Goal: Task Accomplishment & Management: Manage account settings

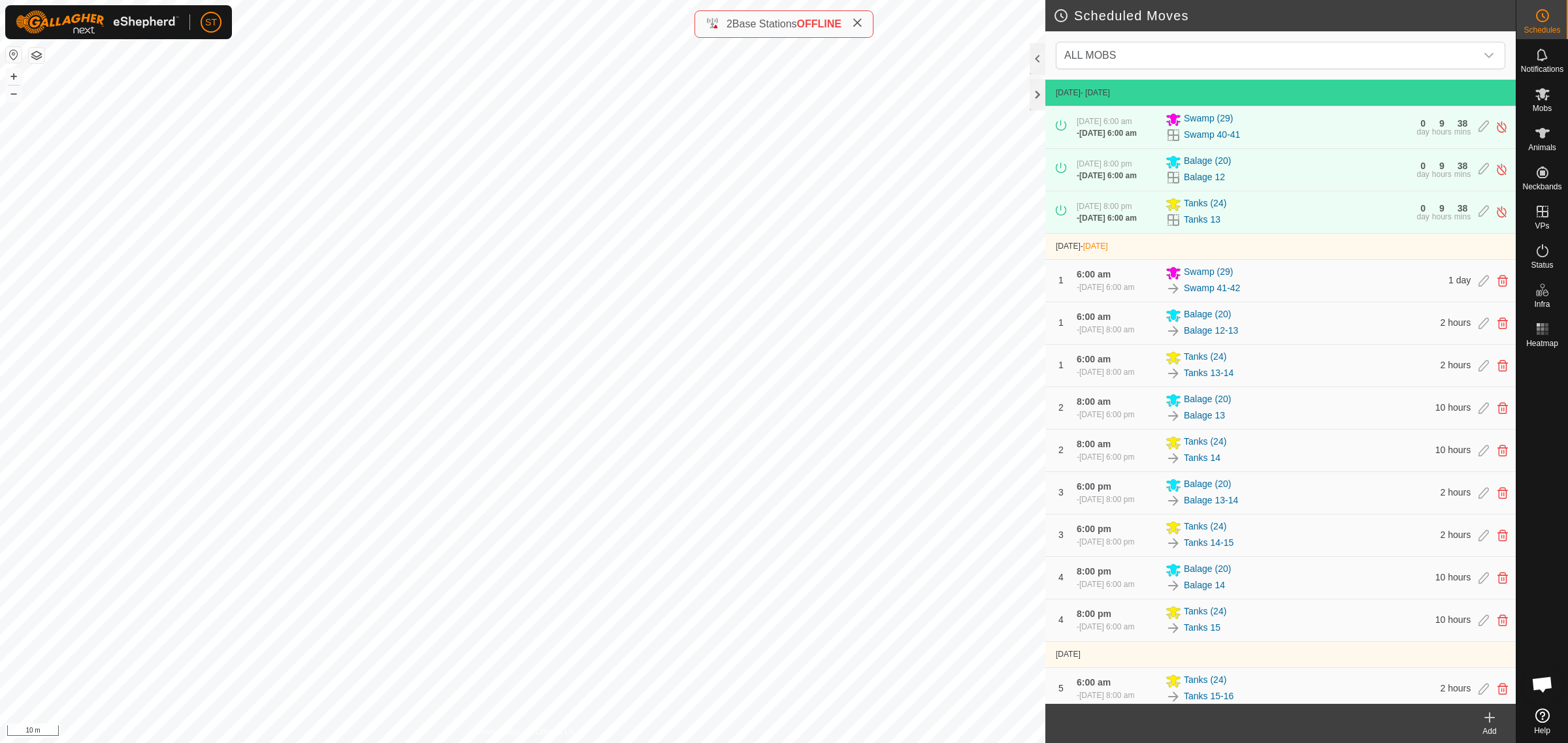
scroll to position [571, 0]
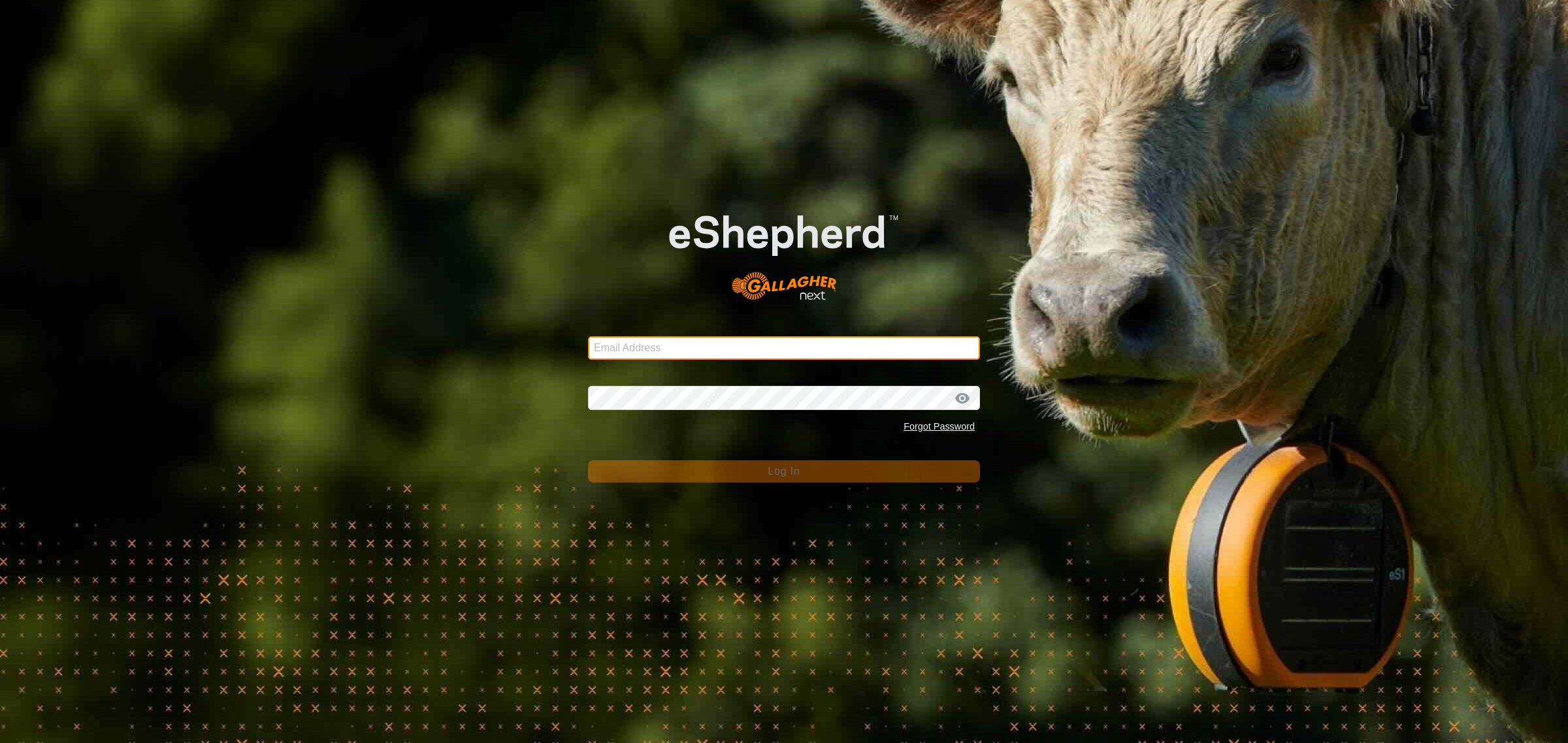
type input "[EMAIL_ADDRESS][DOMAIN_NAME]"
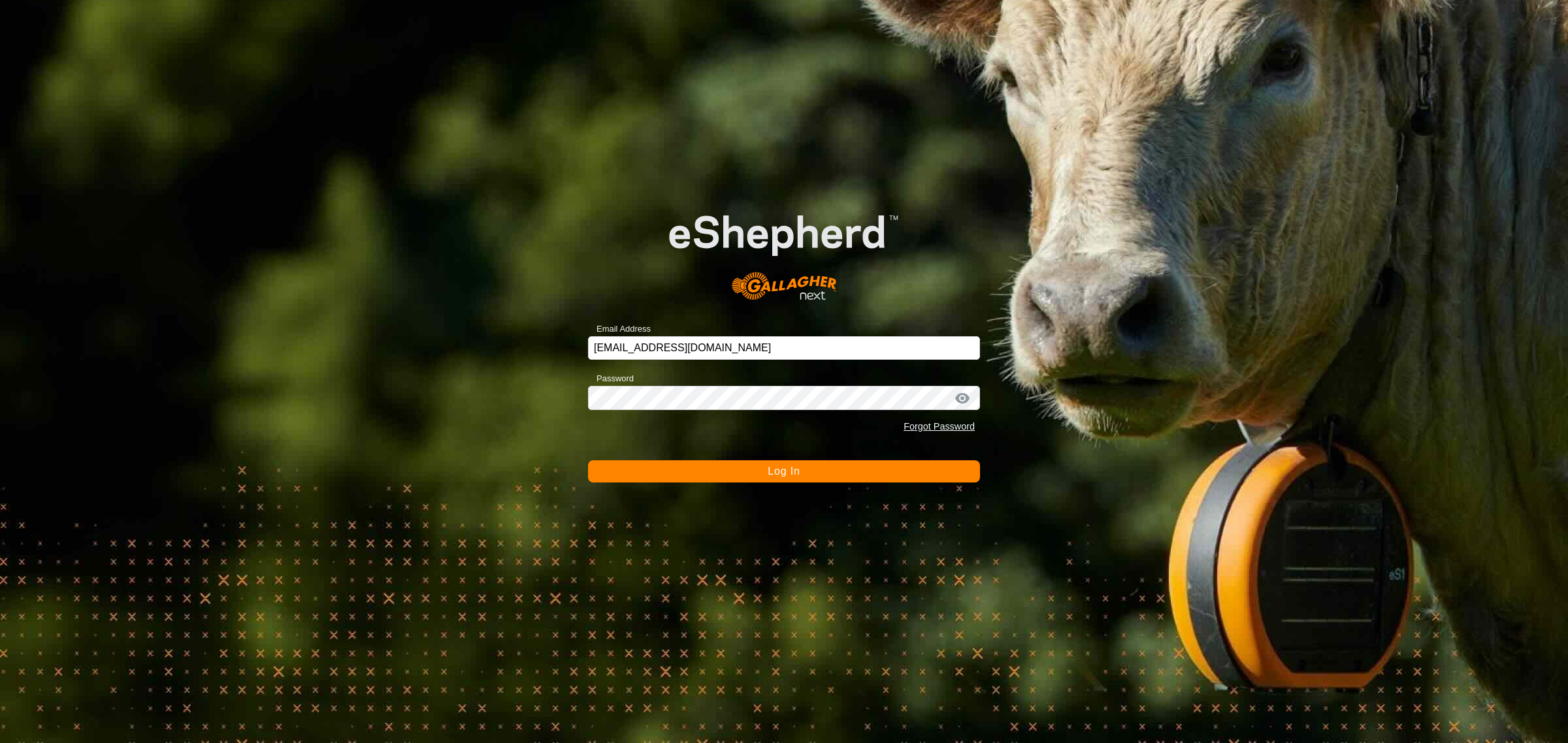
click at [769, 475] on span "Log In" at bounding box center [784, 471] width 32 height 12
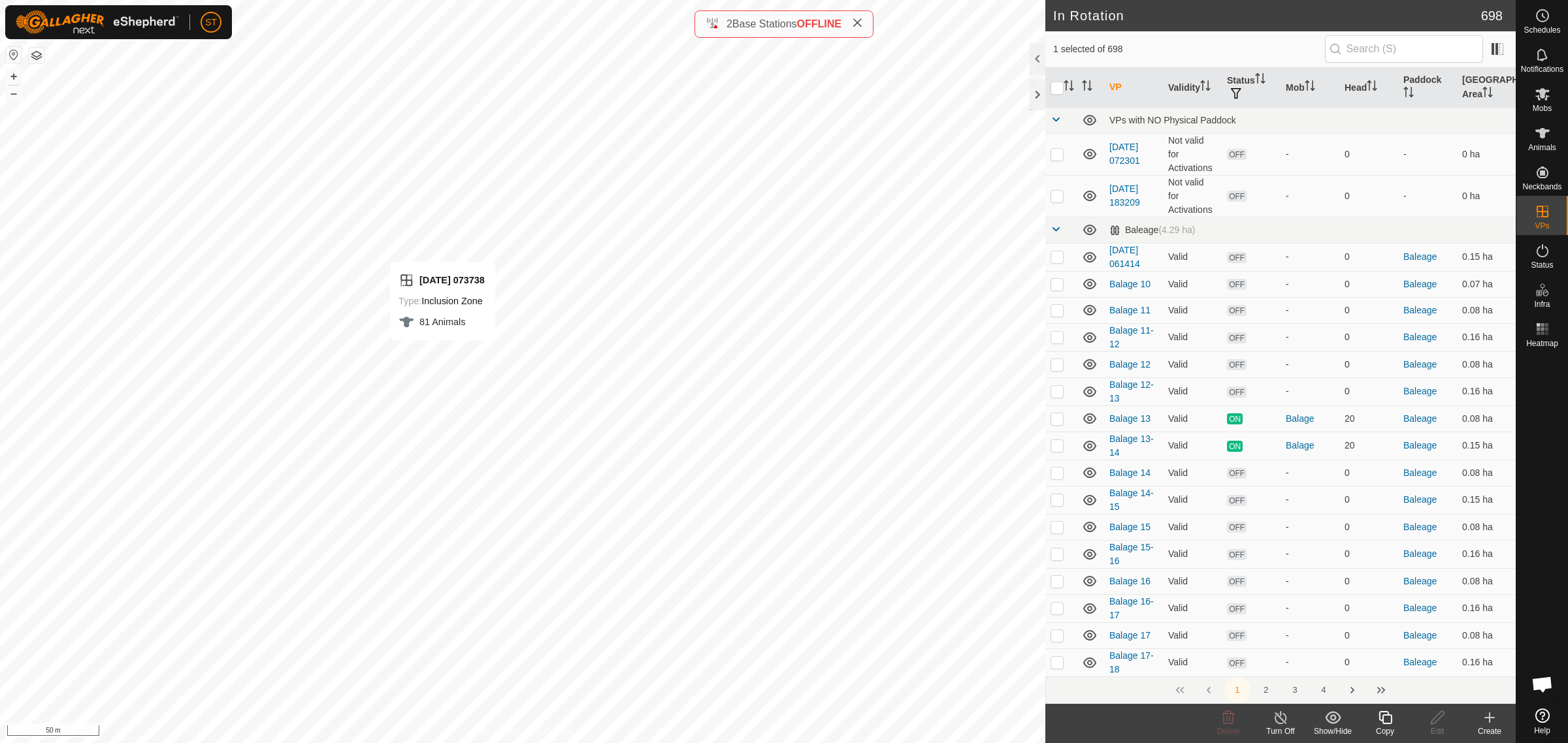
click at [1380, 721] on icon at bounding box center [1385, 717] width 13 height 13
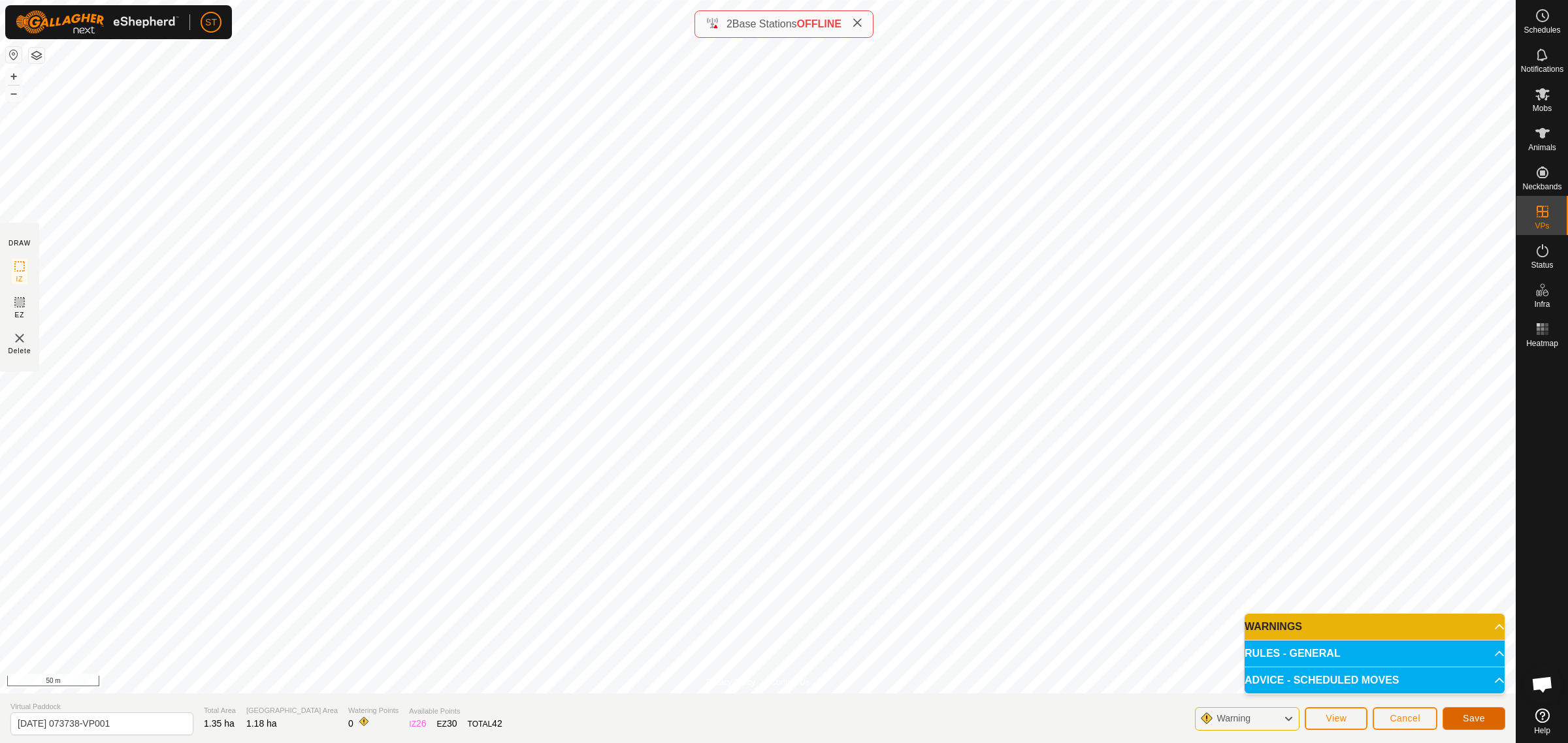
click at [1467, 718] on span "Save" at bounding box center [1473, 718] width 22 height 11
click at [1395, 720] on span "Cancel" at bounding box center [1405, 718] width 31 height 11
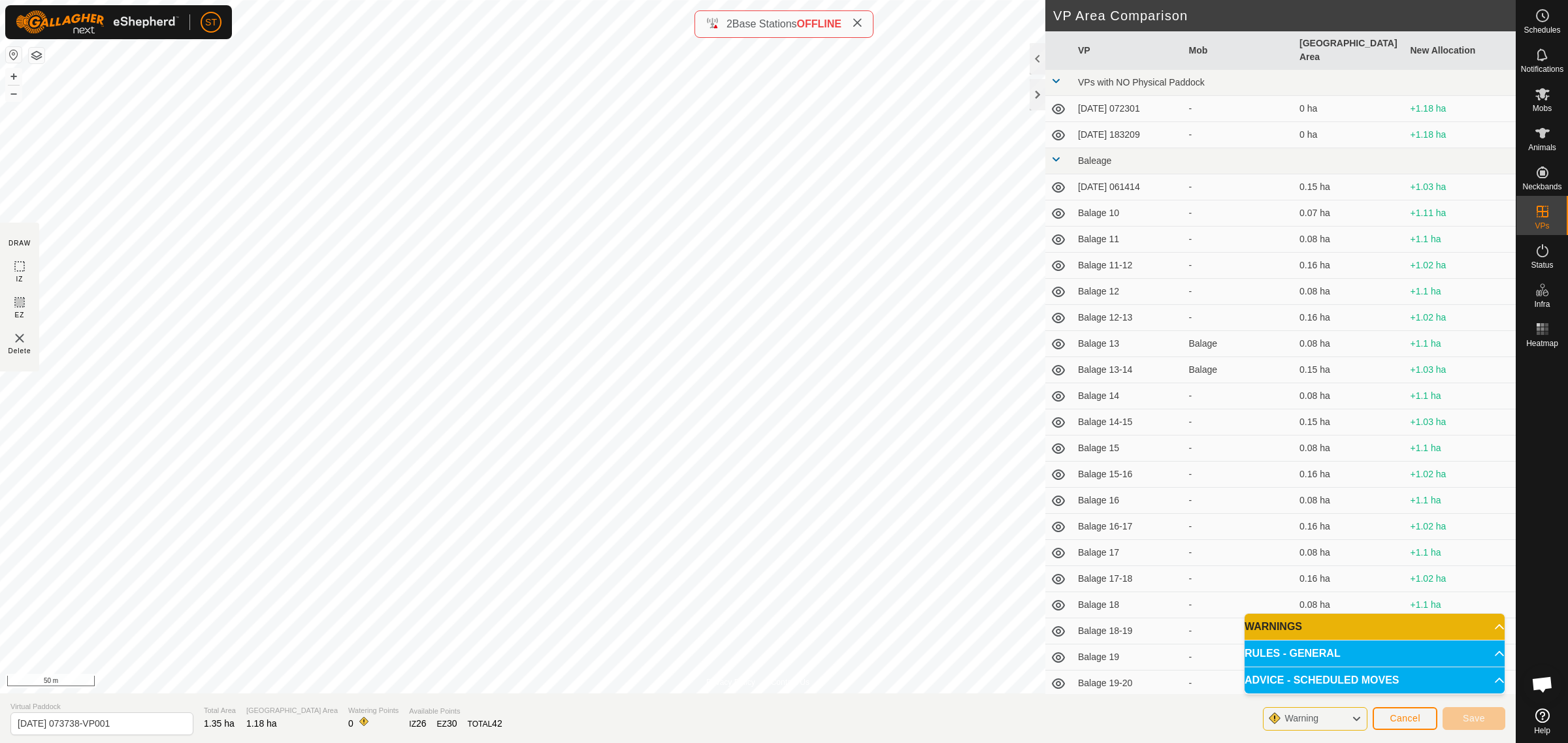
click at [860, 24] on icon at bounding box center [858, 23] width 11 height 11
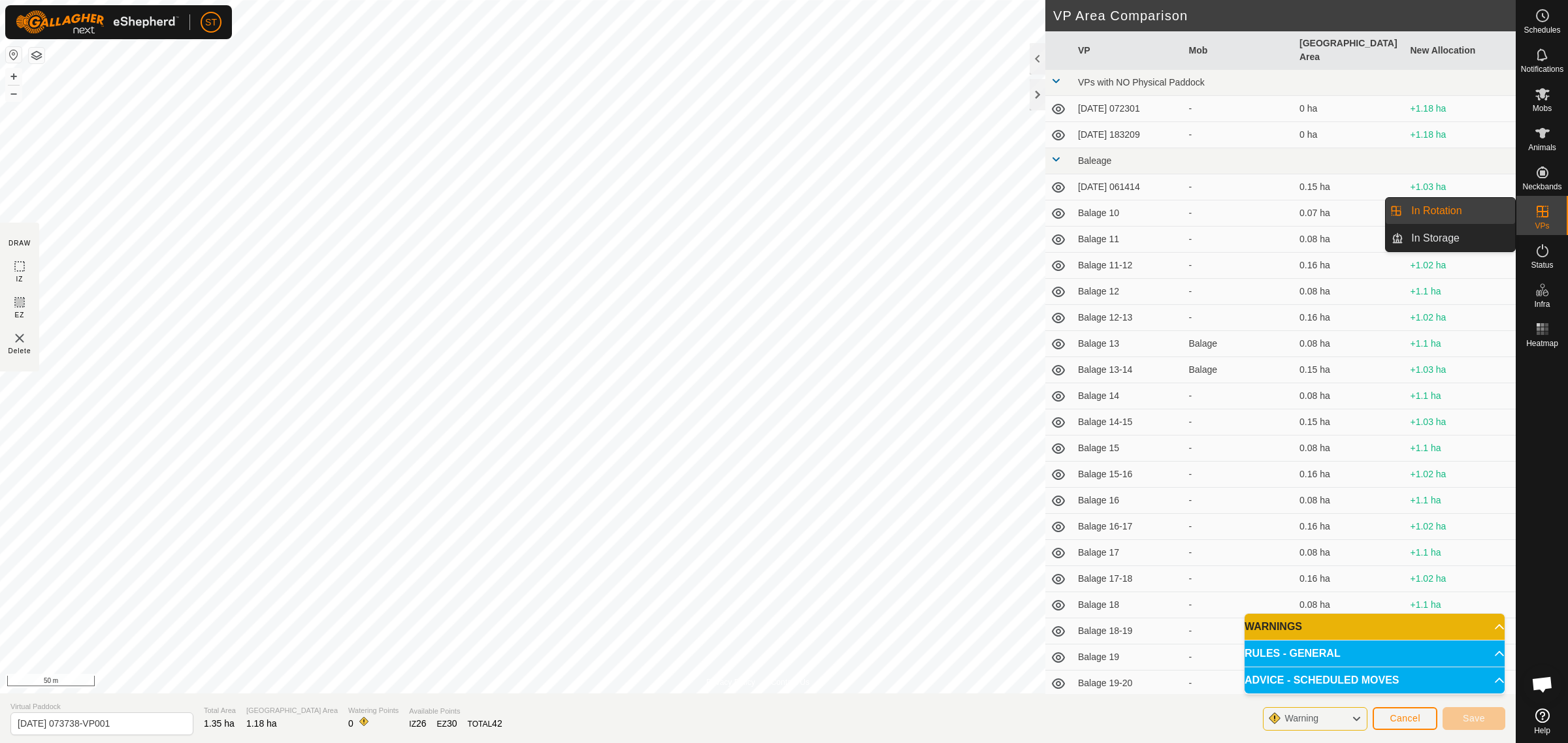
click at [1423, 206] on link "In Rotation" at bounding box center [1459, 211] width 112 height 27
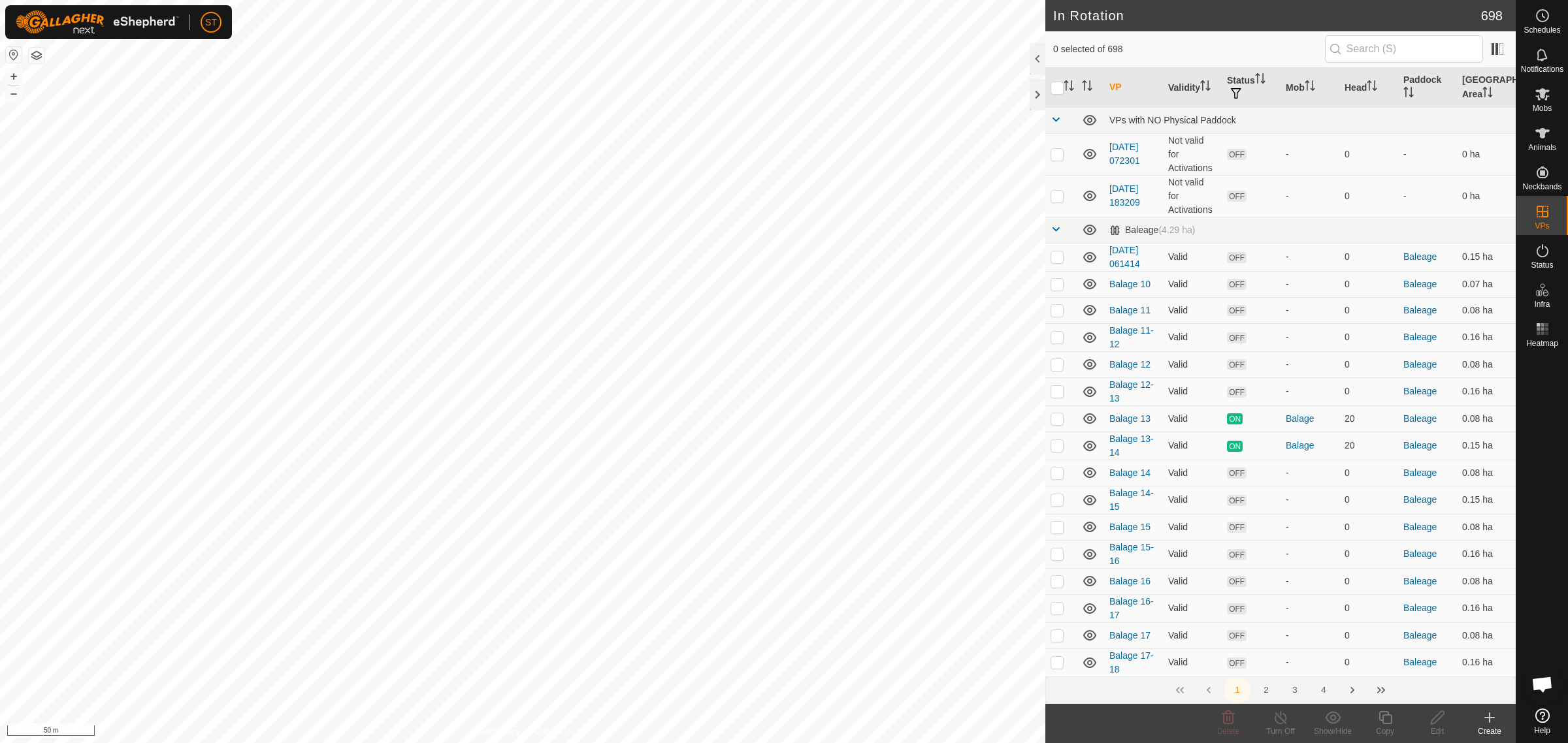
click at [1494, 725] on icon at bounding box center [1490, 718] width 16 height 16
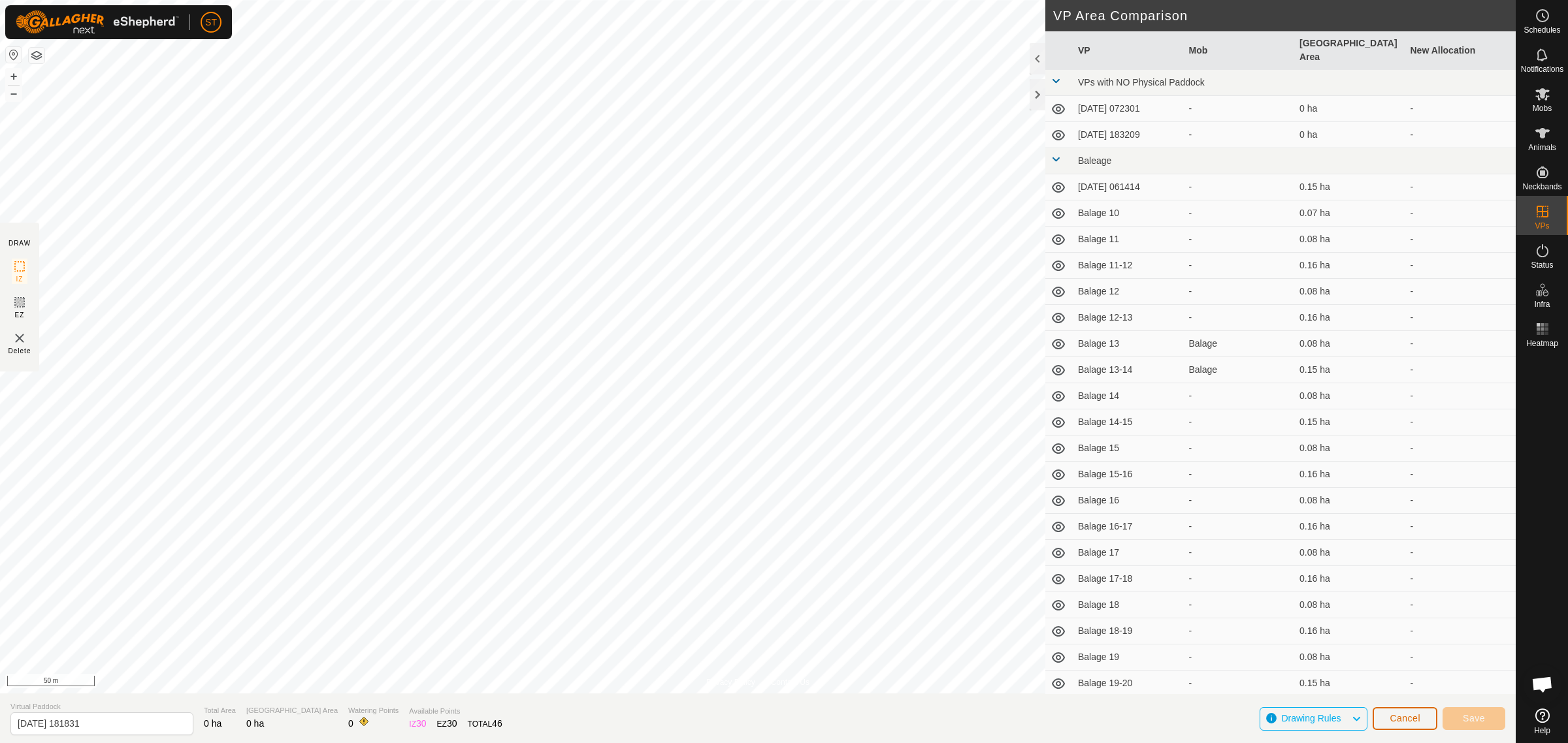
click at [1409, 716] on span "Cancel" at bounding box center [1405, 718] width 31 height 11
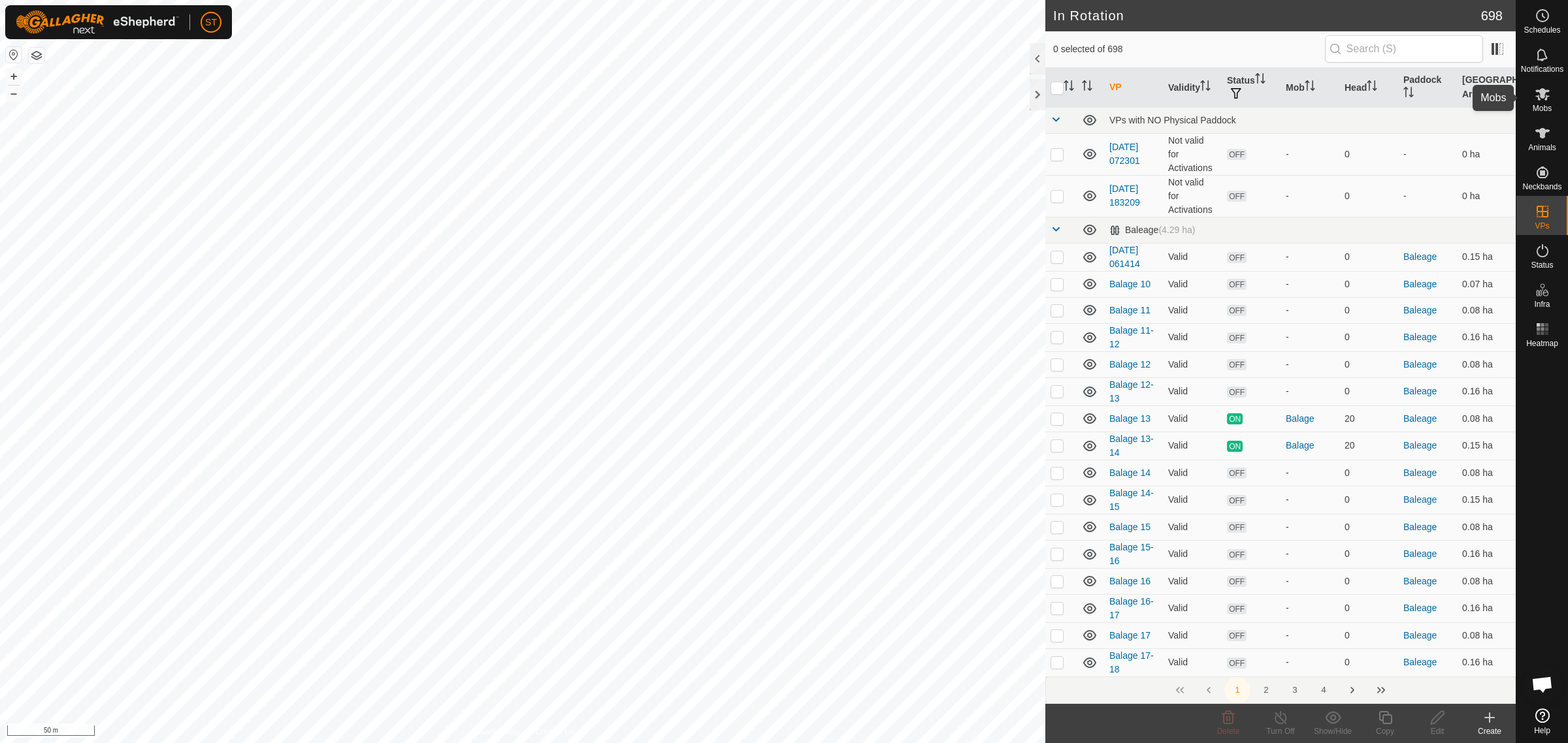
click at [1537, 101] on icon at bounding box center [1543, 94] width 16 height 16
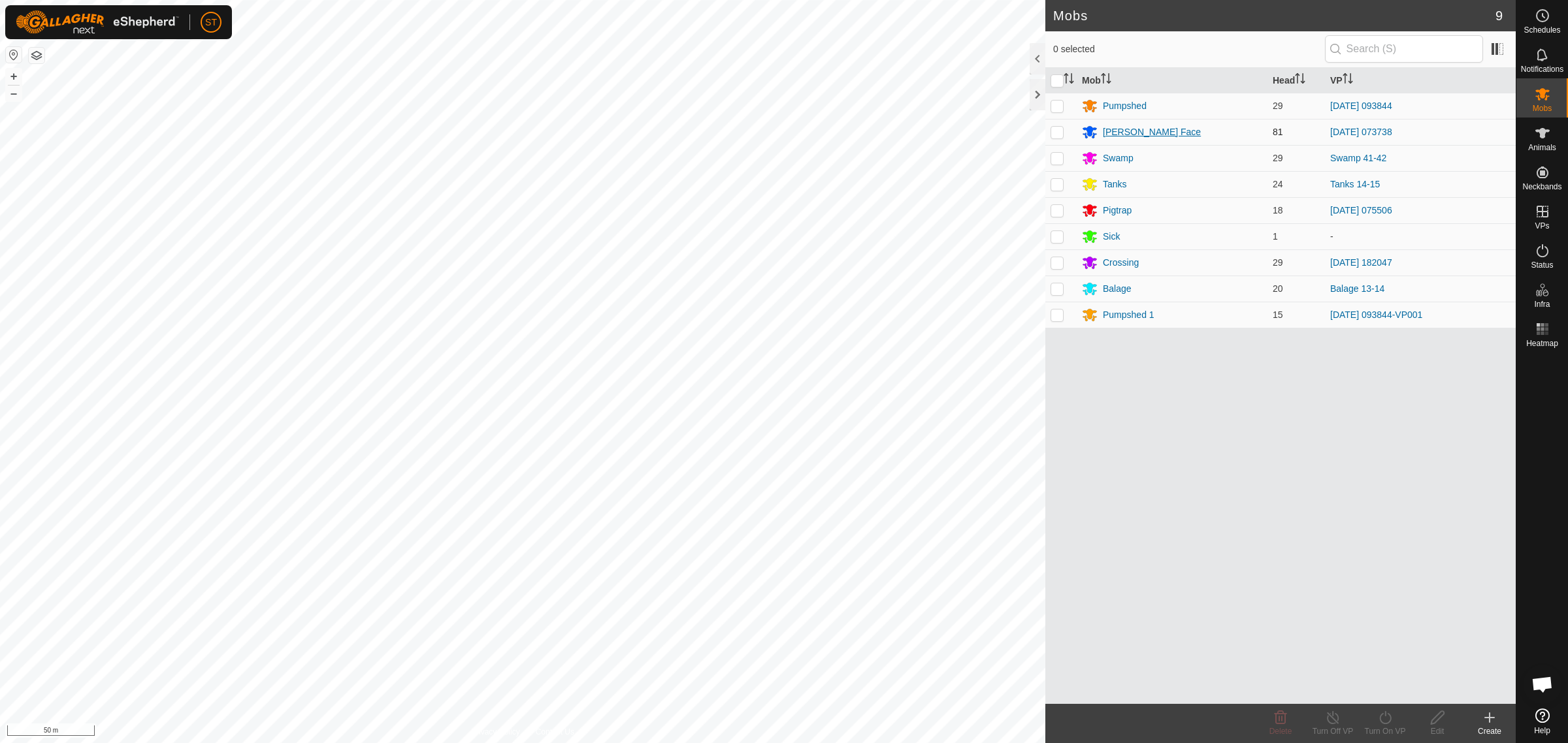
click at [1114, 131] on div "Ashway Face" at bounding box center [1152, 132] width 98 height 13
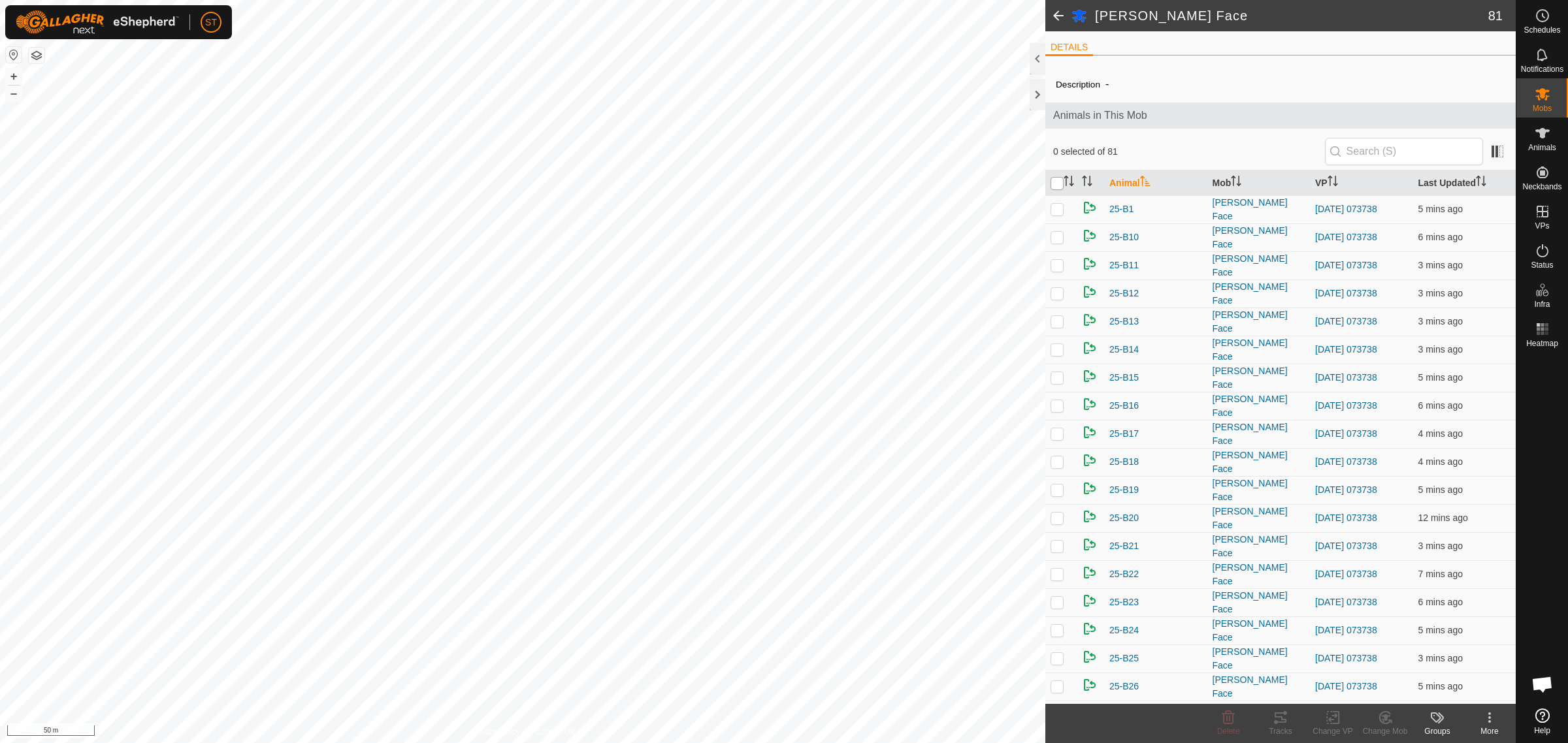
click at [1060, 184] on input "checkbox" at bounding box center [1057, 183] width 13 height 13
checkbox input "true"
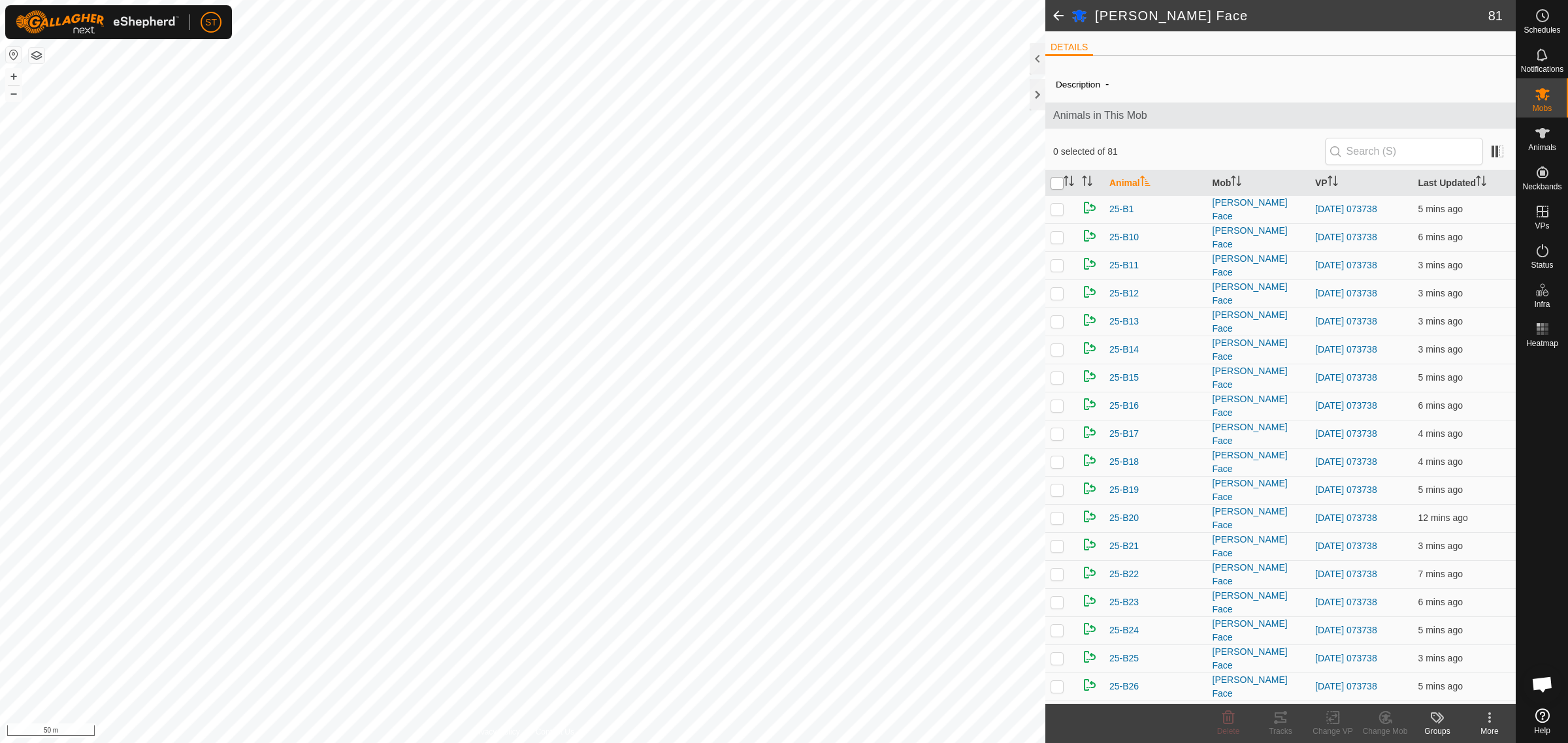
checkbox input "true"
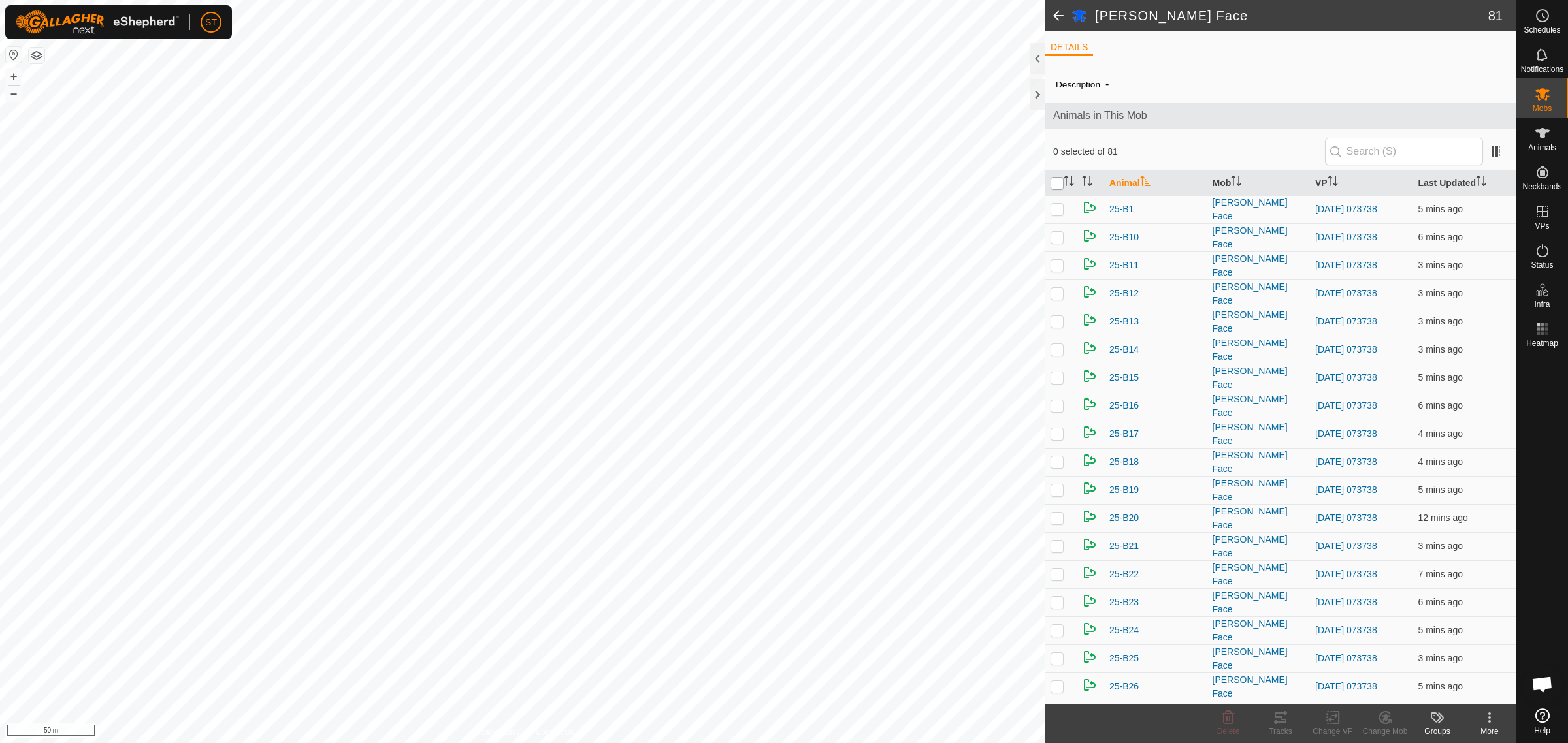
checkbox input "true"
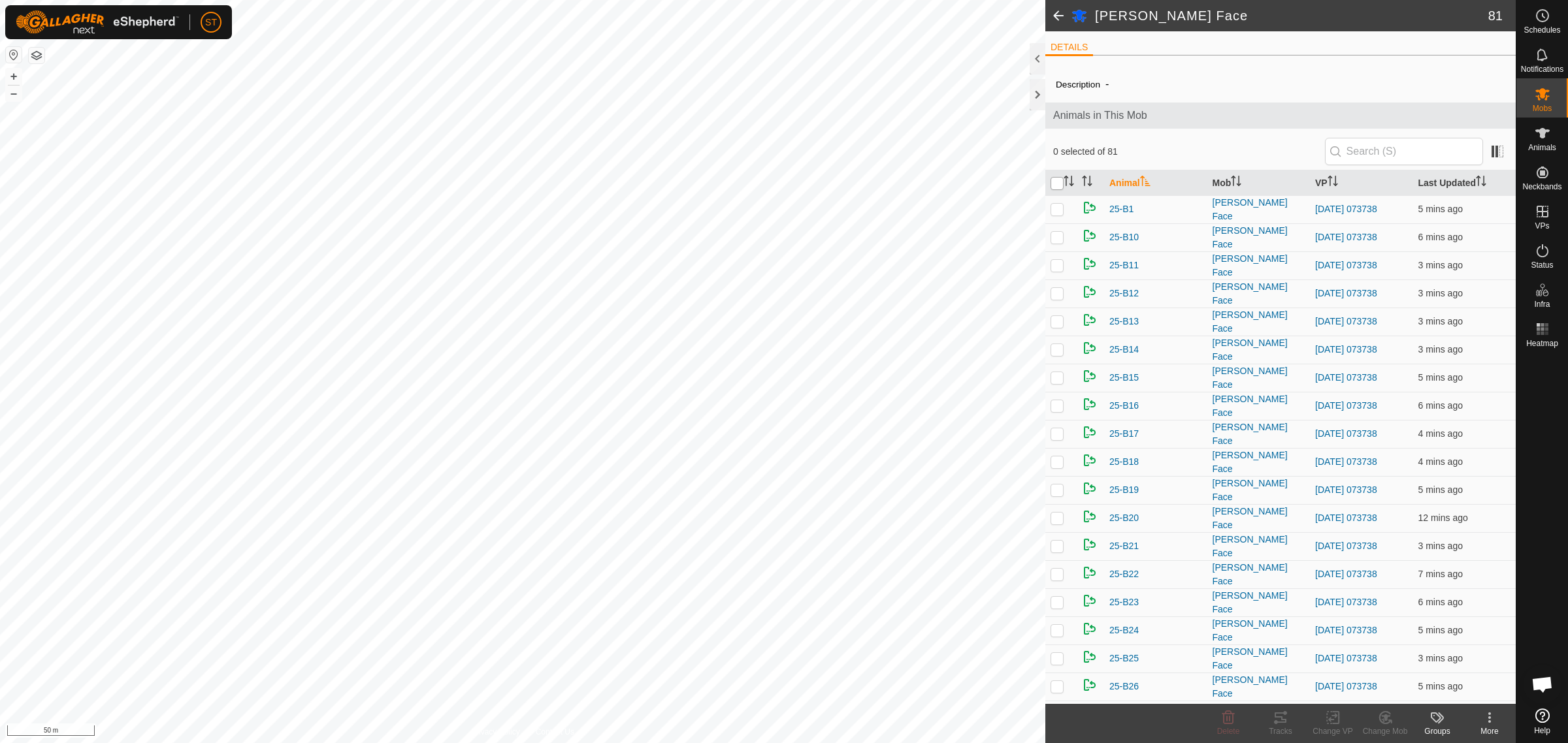
checkbox input "true"
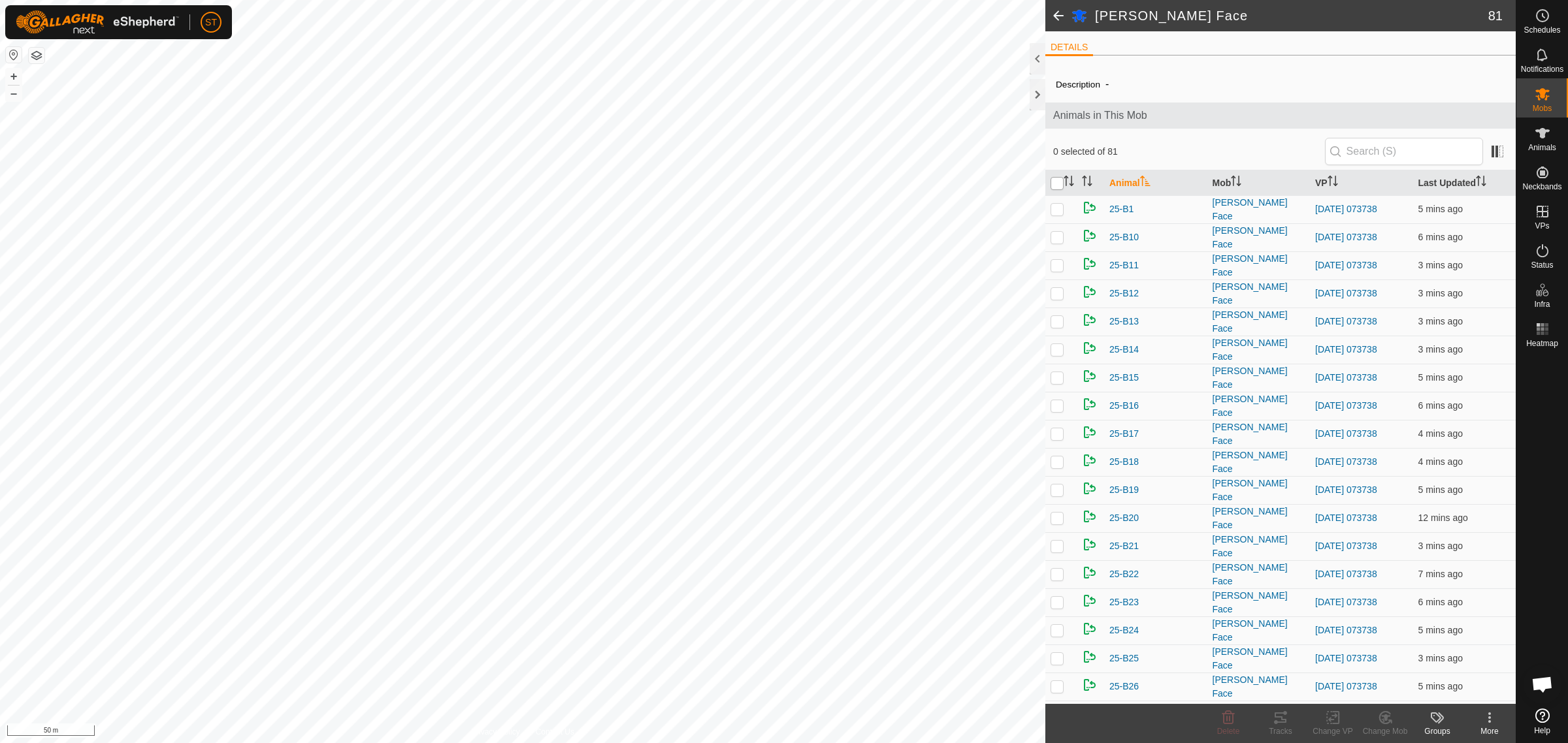
checkbox input "true"
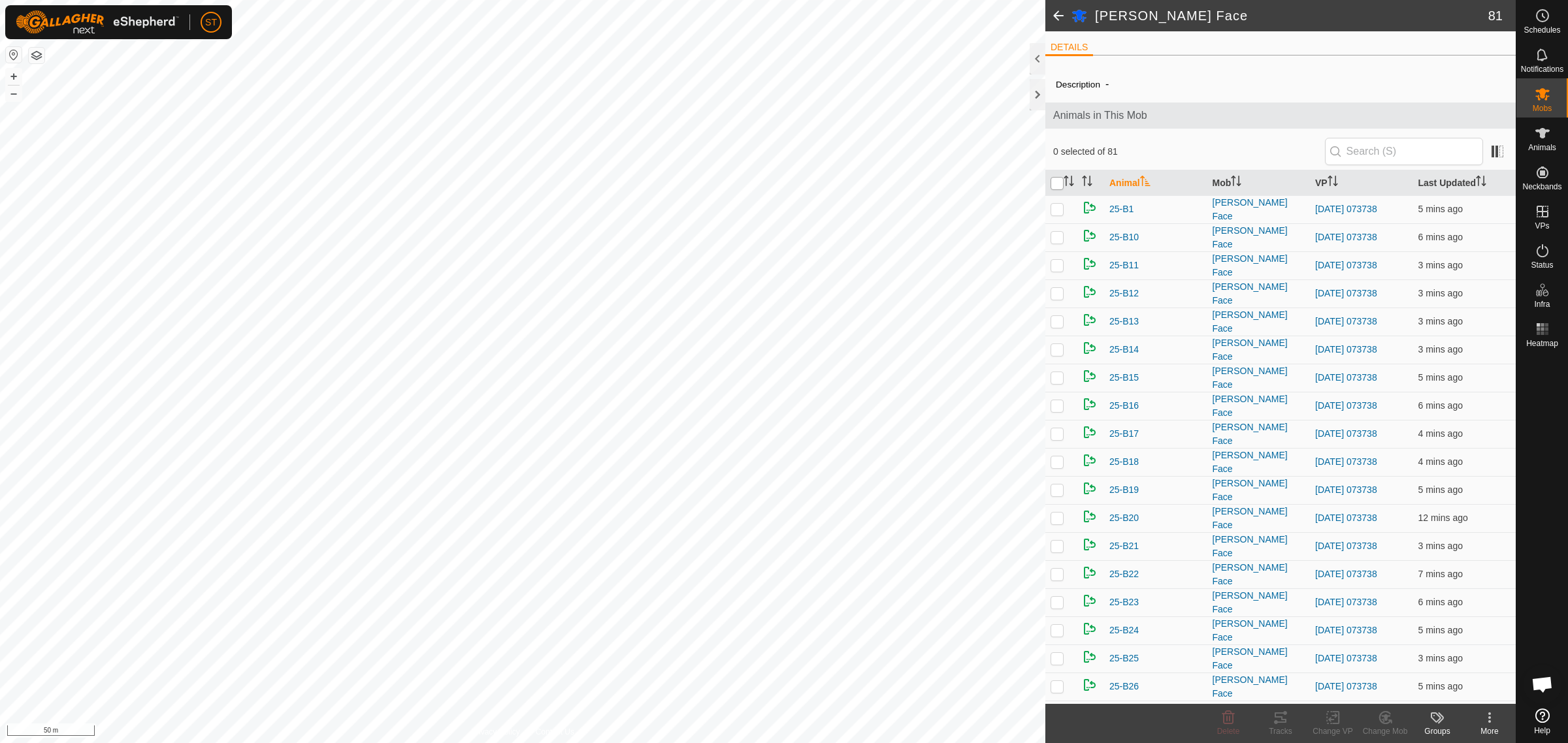
checkbox input "true"
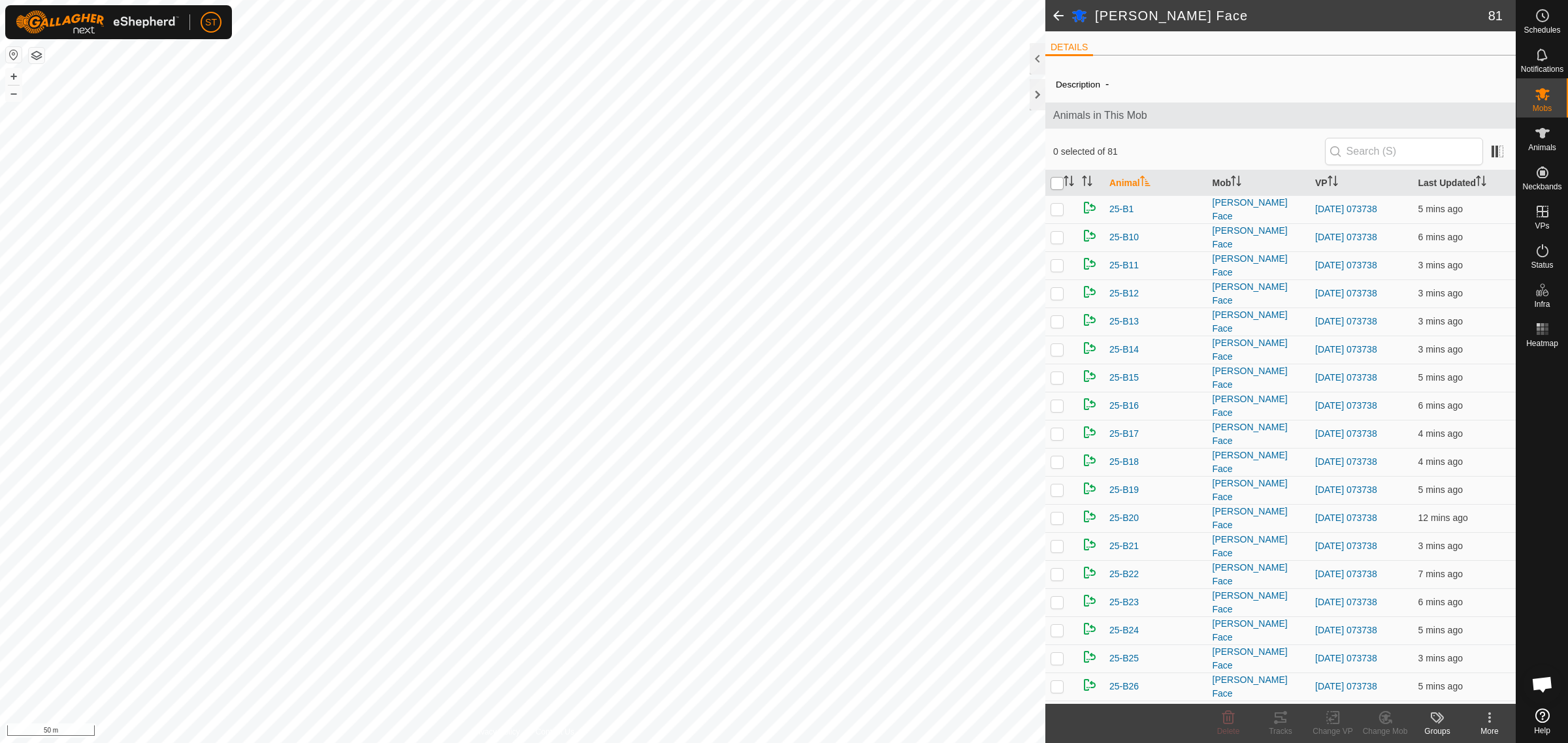
checkbox input "true"
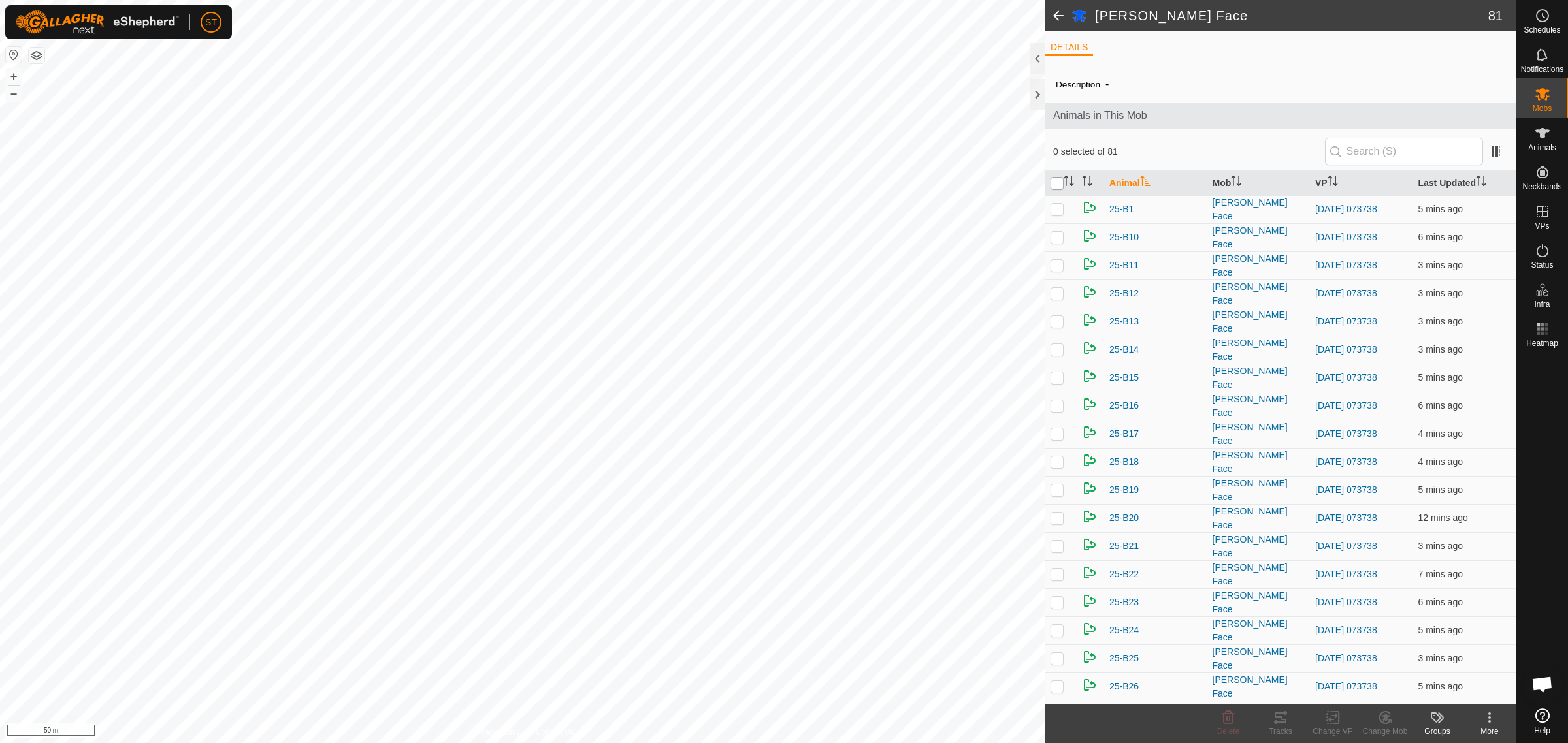
checkbox input "true"
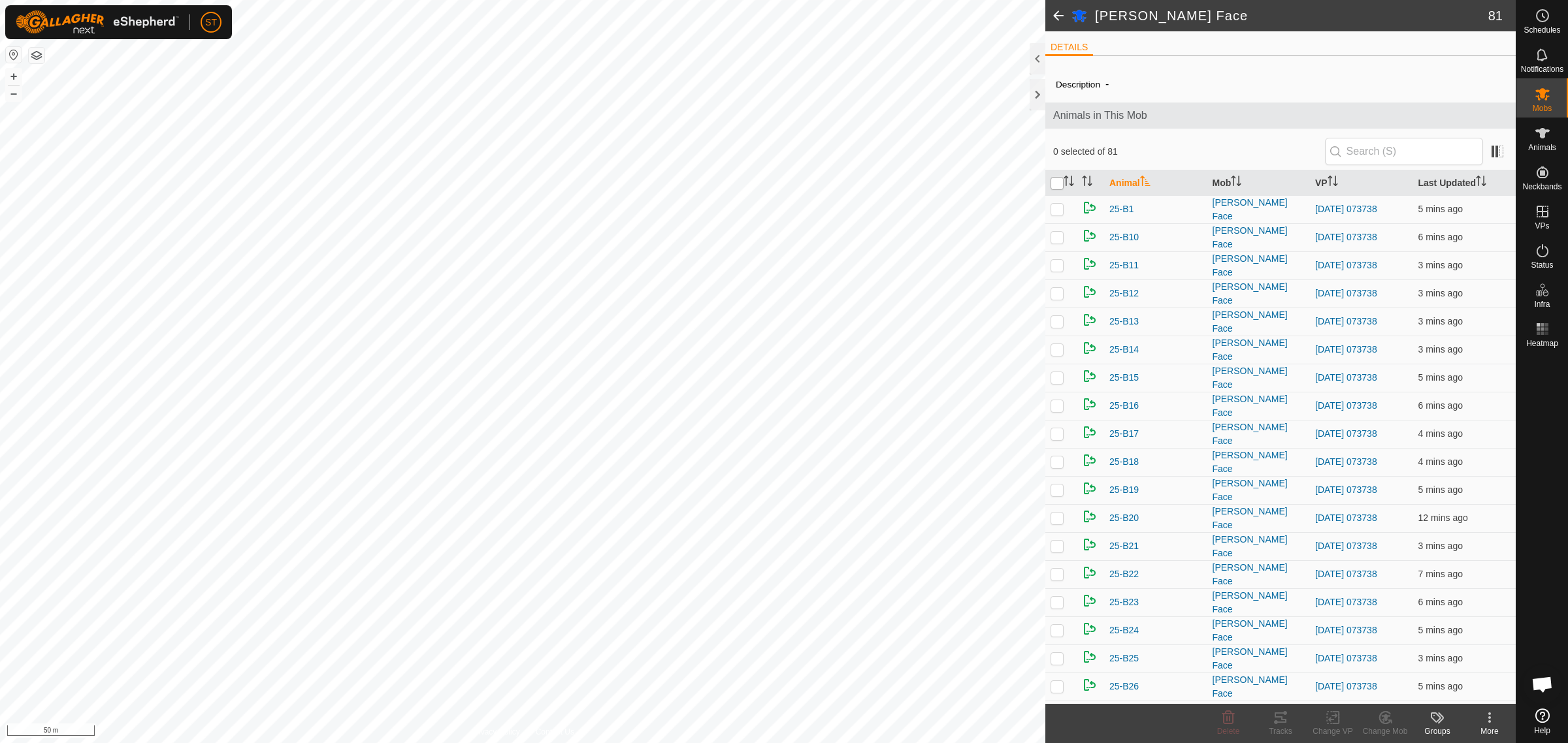
checkbox input "true"
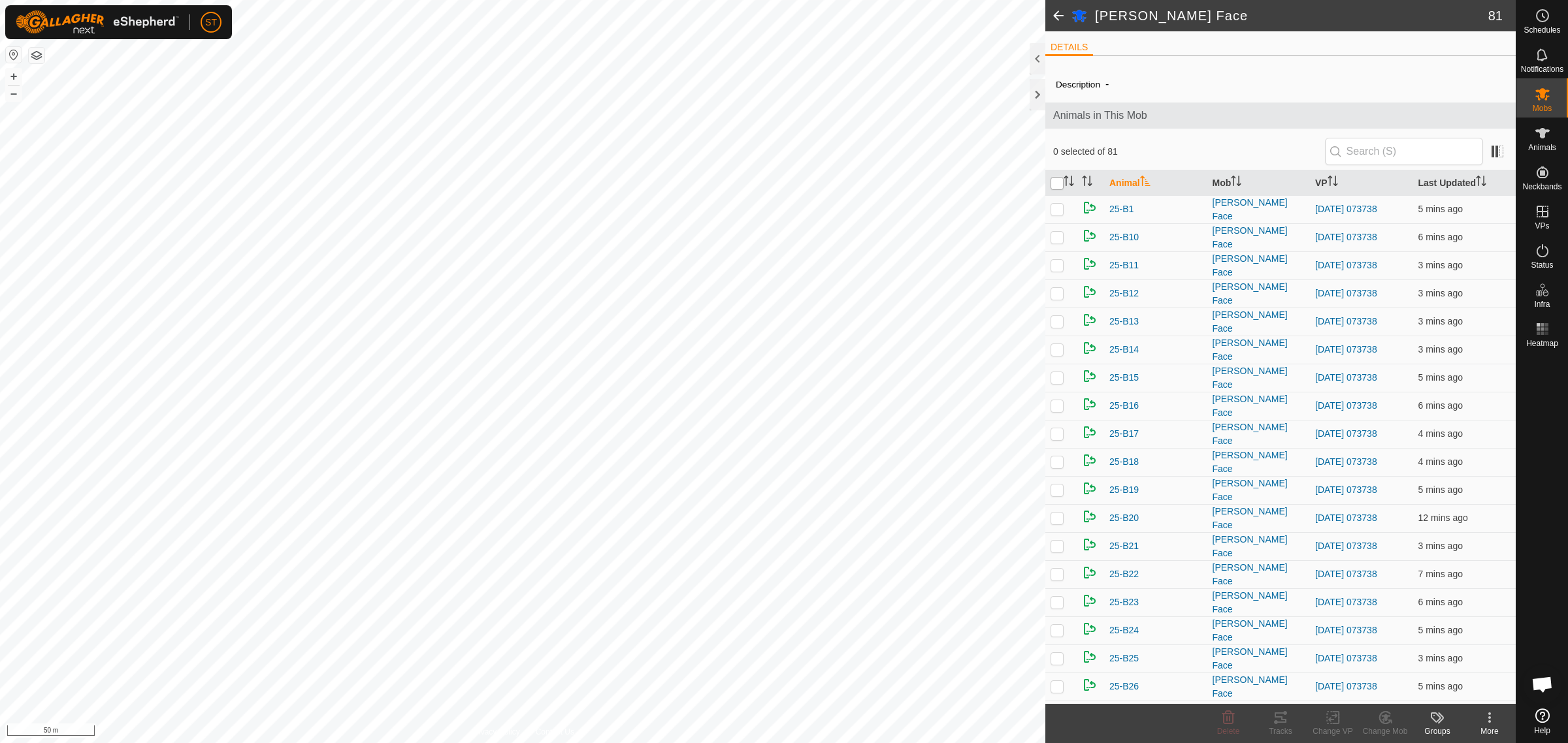
checkbox input "true"
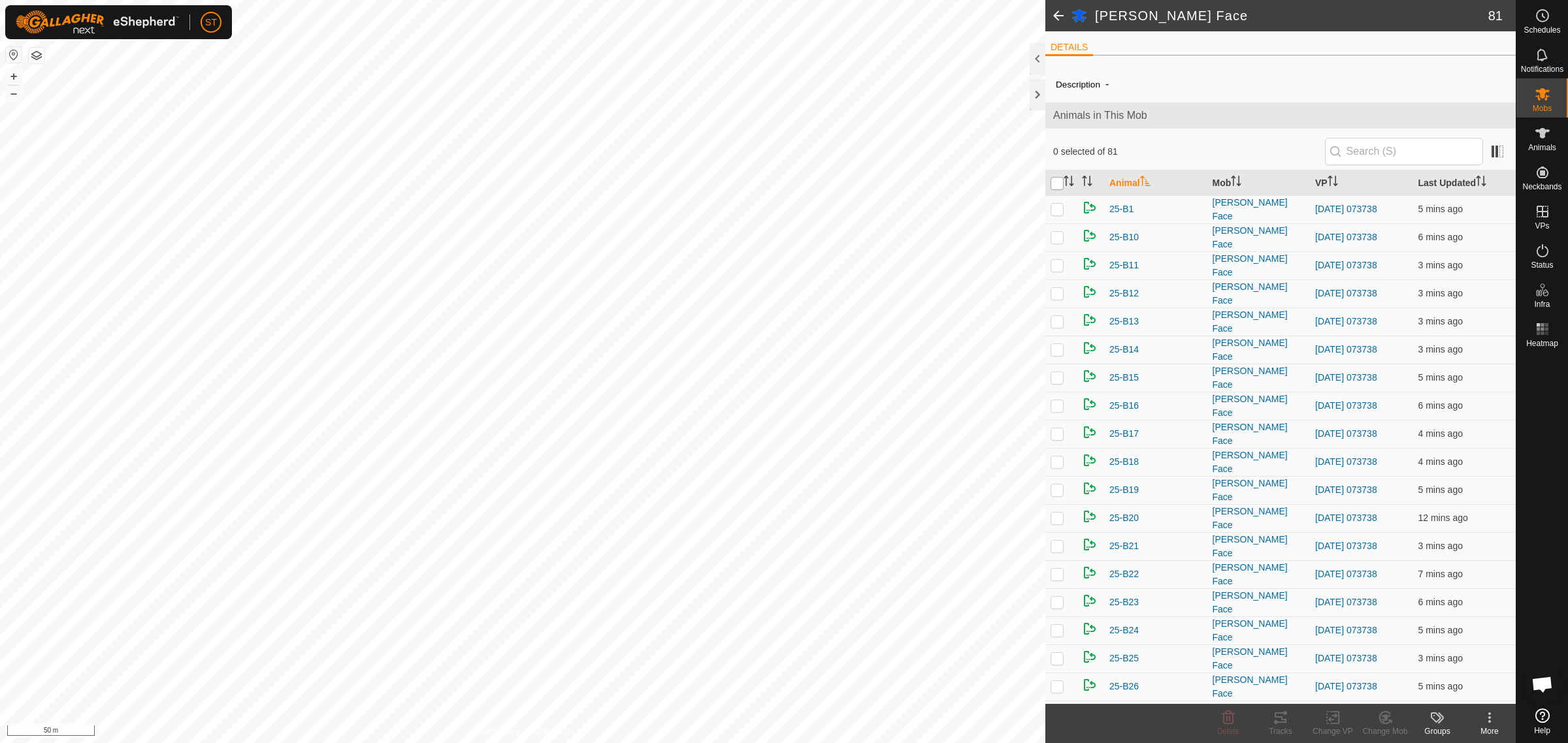
checkbox input "true"
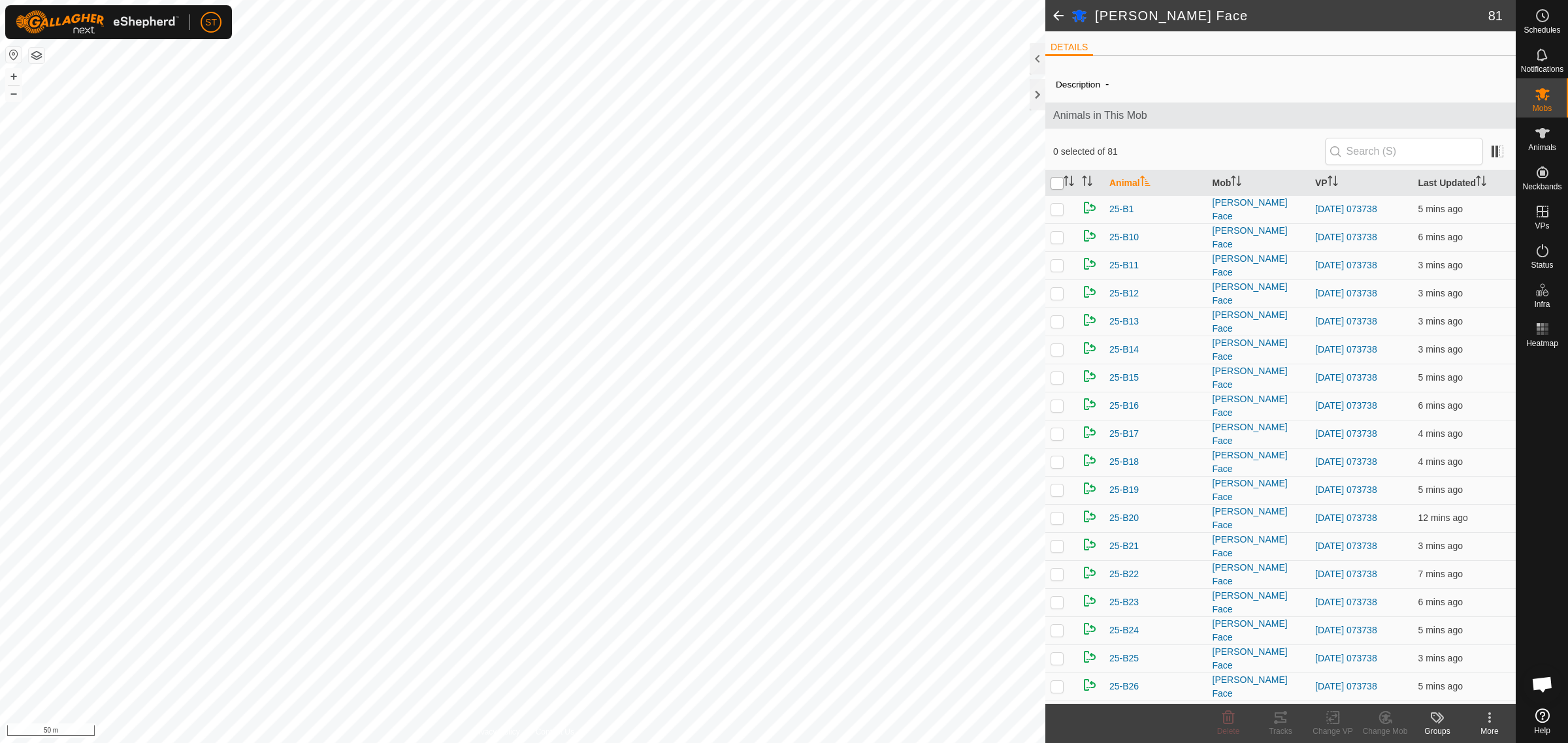
checkbox input "true"
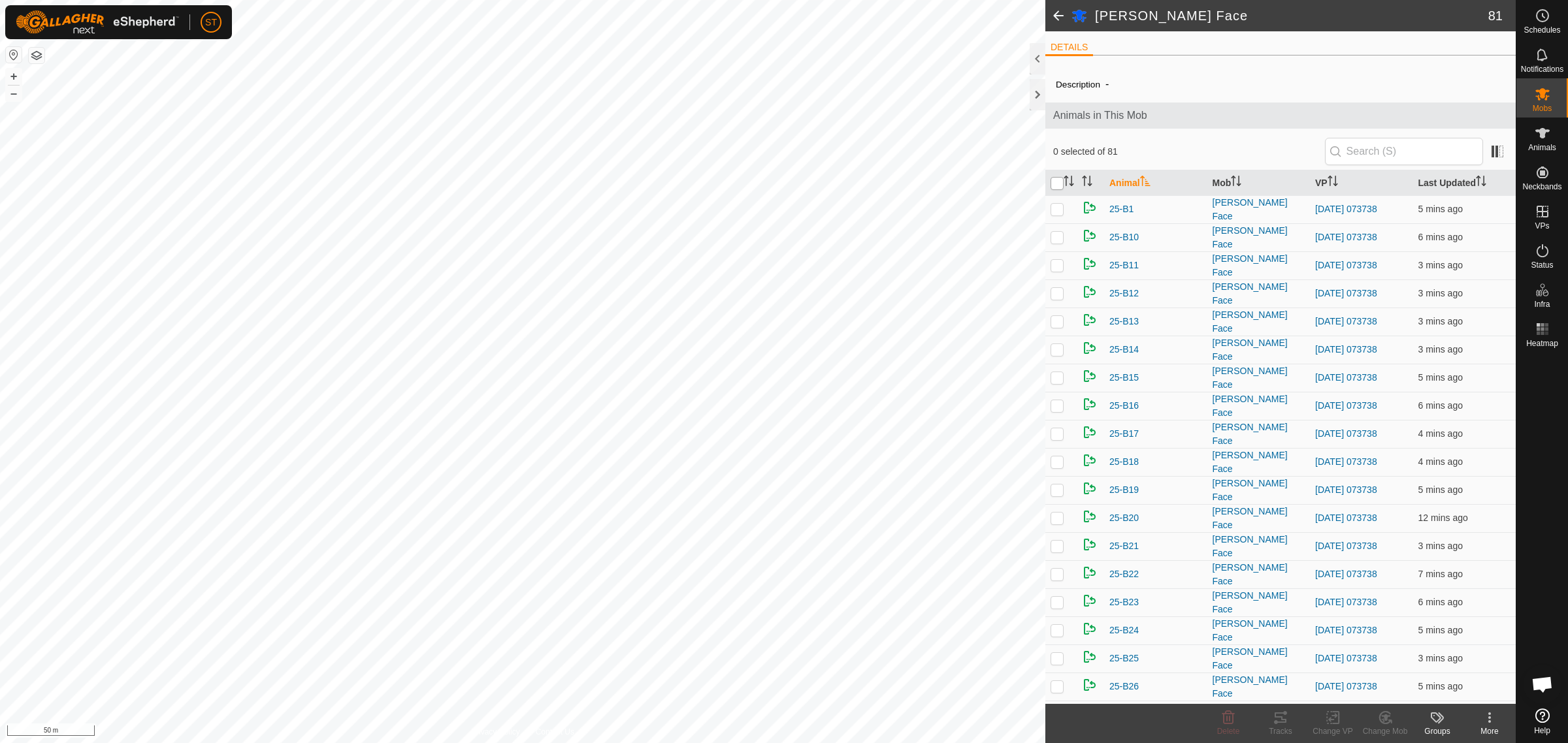
checkbox input "true"
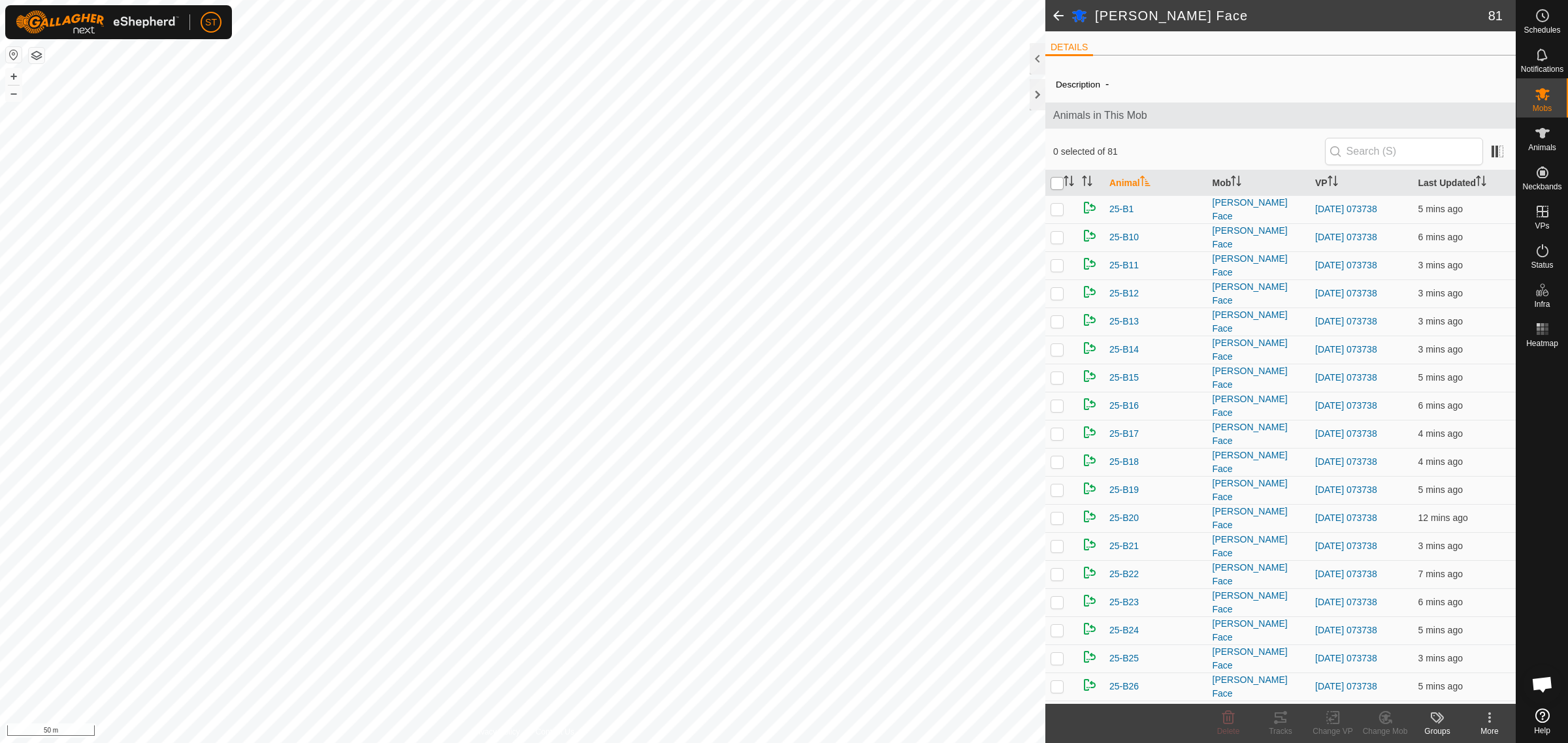
checkbox input "true"
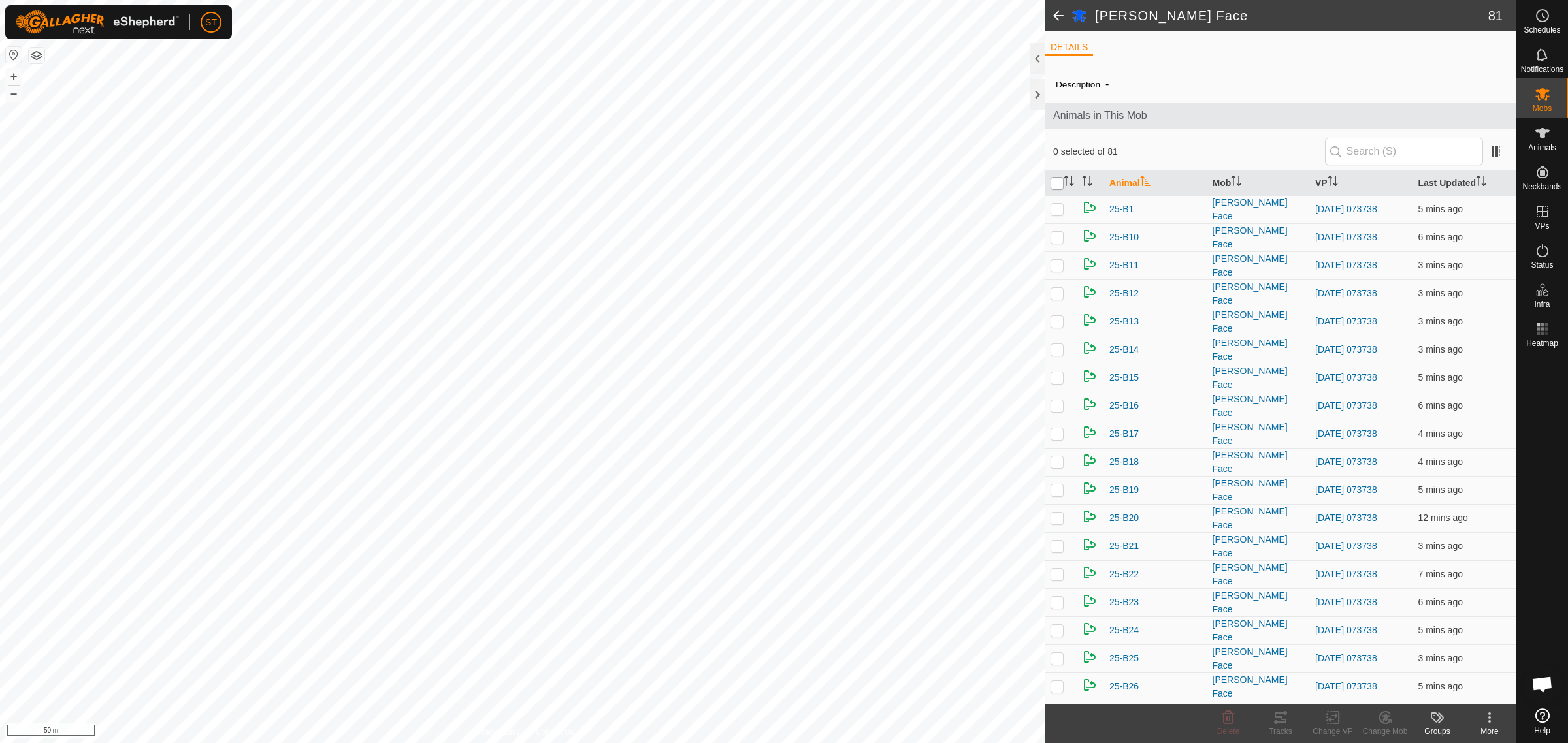
checkbox input "true"
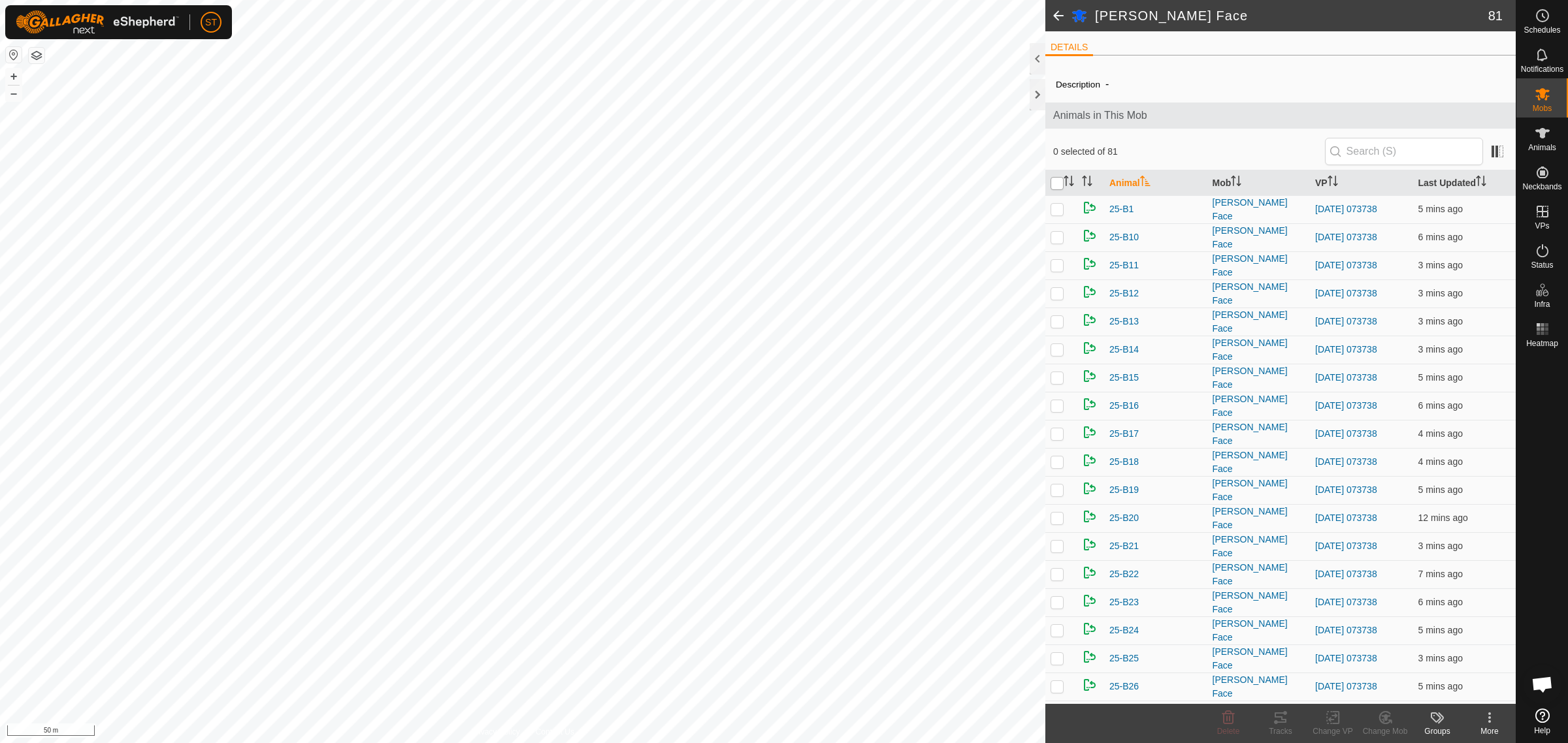
checkbox input "true"
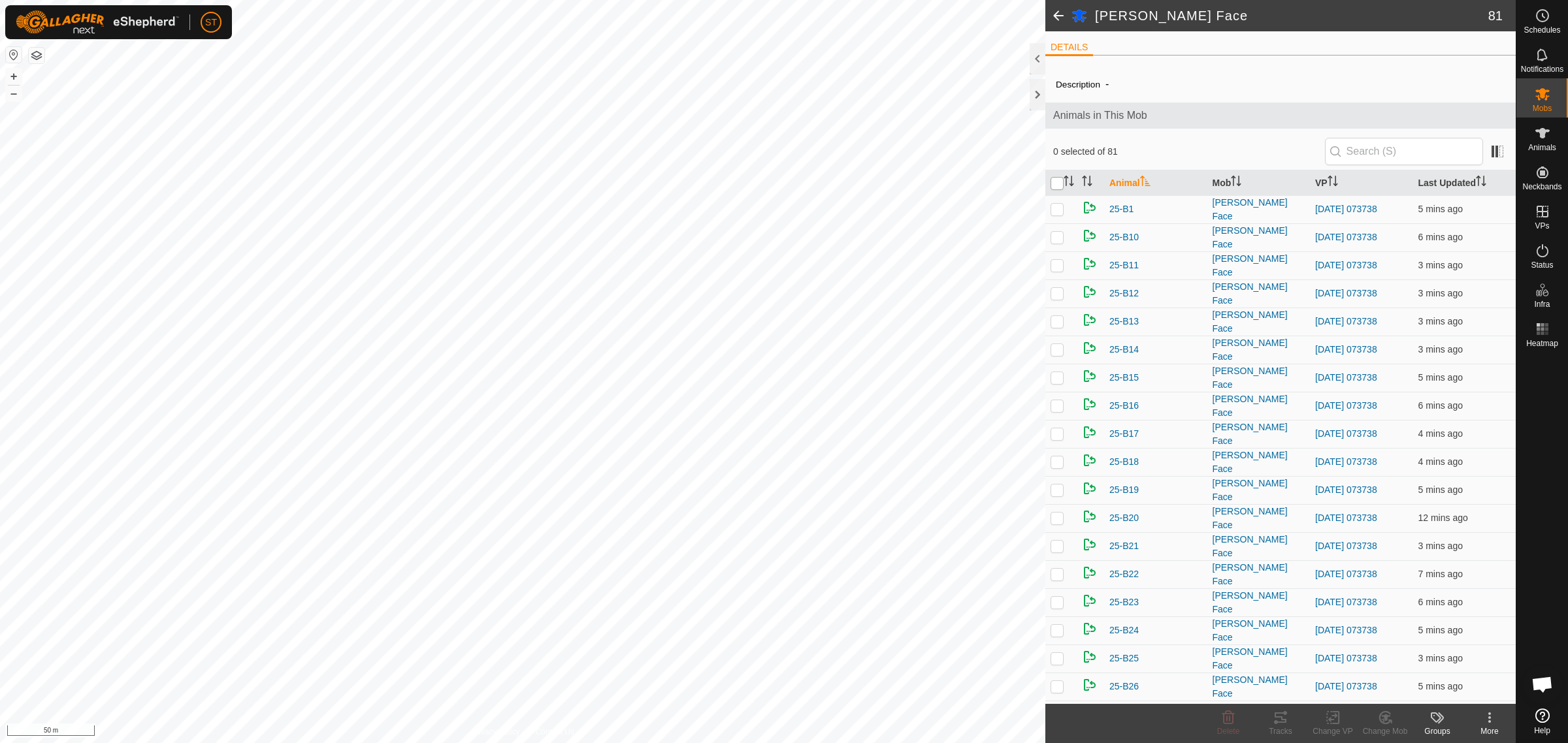
checkbox input "true"
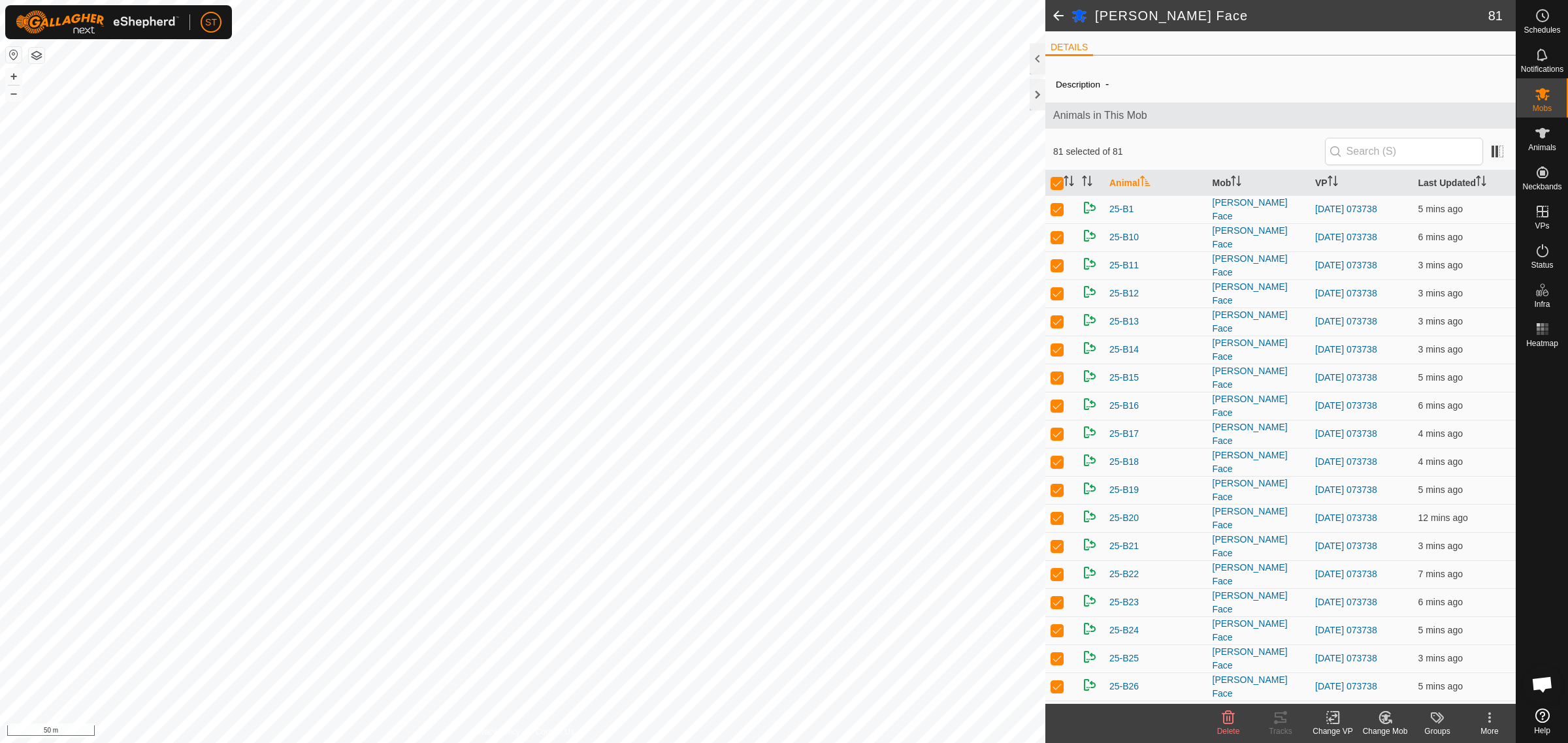
click at [1335, 722] on icon at bounding box center [1333, 718] width 16 height 16
click at [1370, 662] on link "Choose VP..." at bounding box center [1372, 662] width 129 height 27
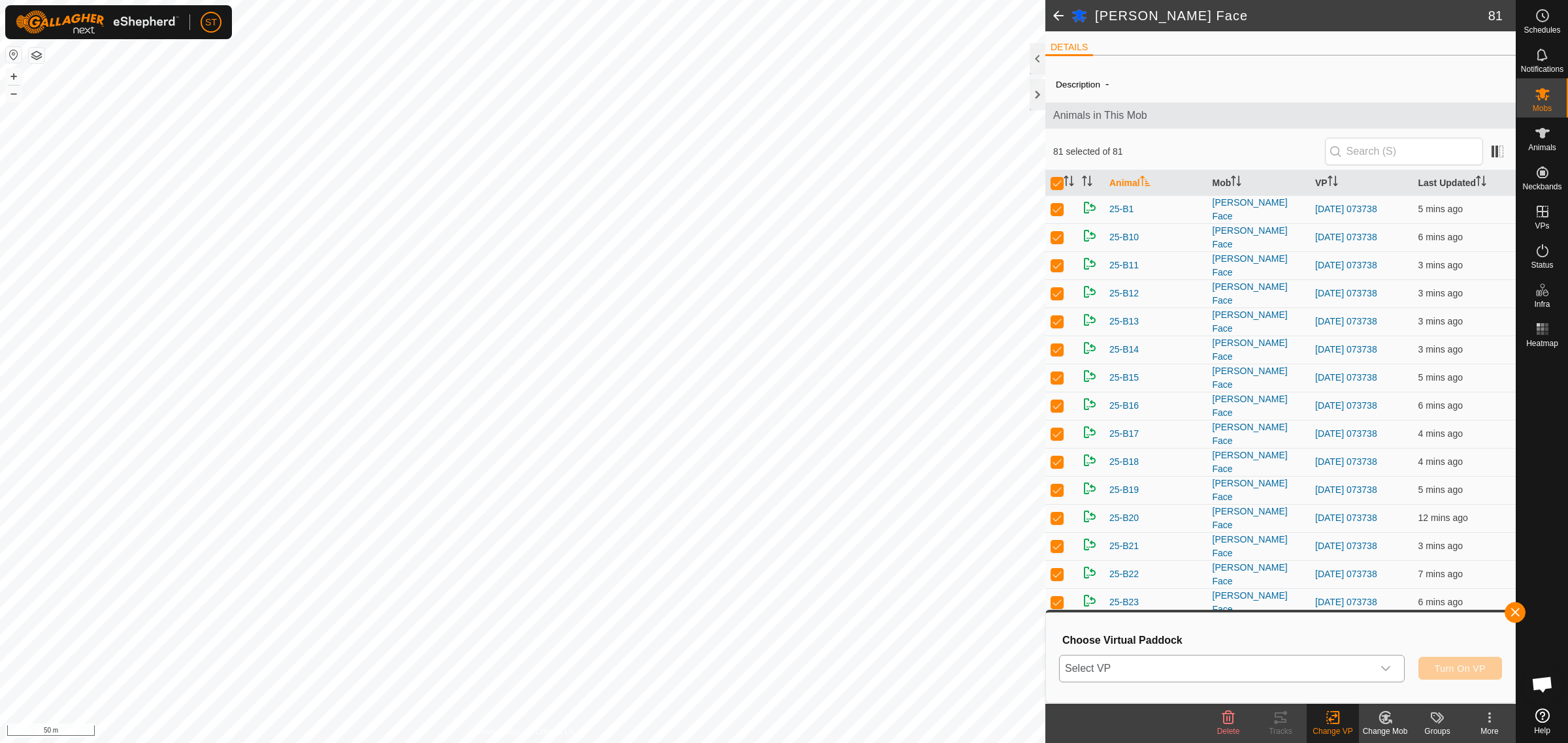
click at [1384, 669] on icon "dropdown trigger" at bounding box center [1386, 669] width 9 height 5
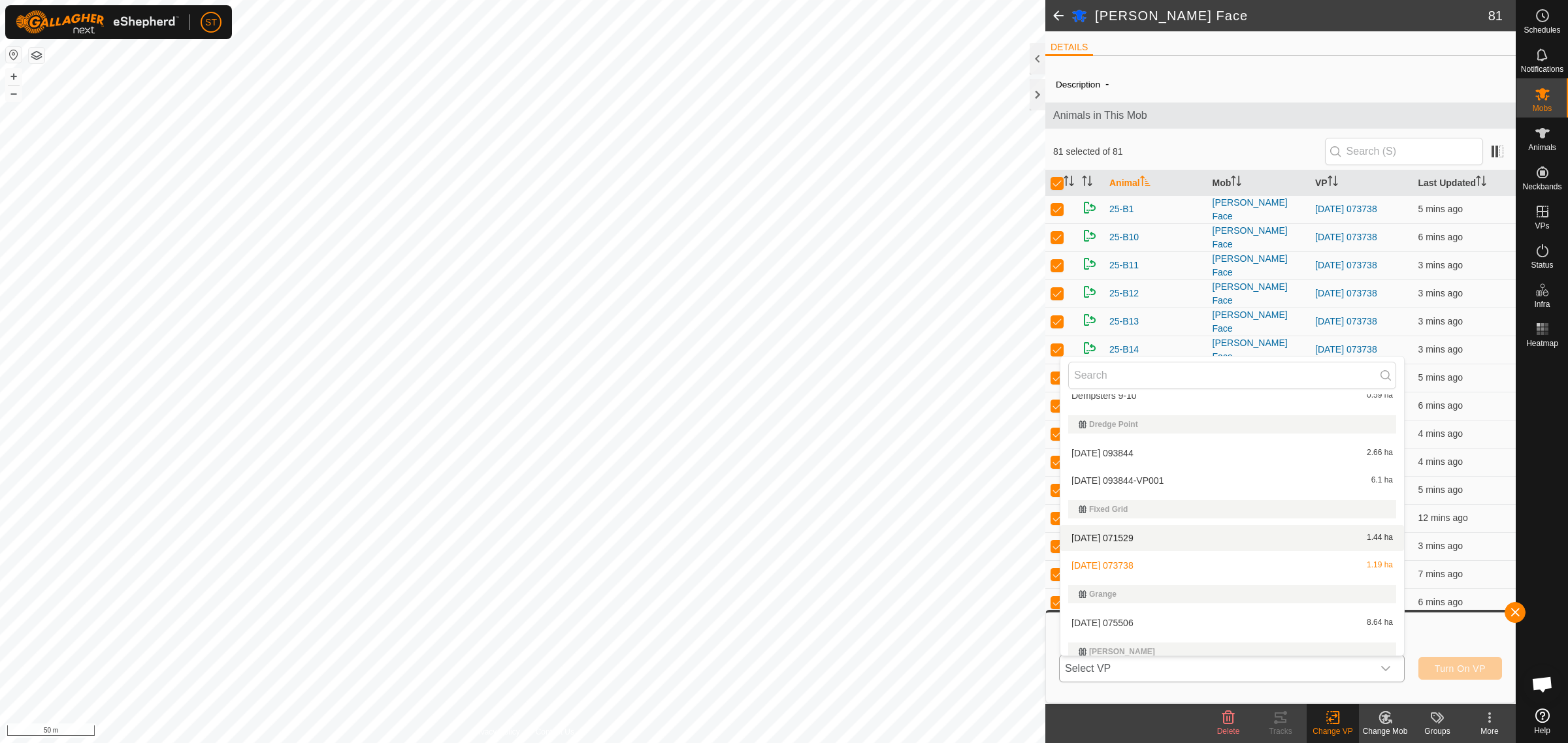
scroll to position [6124, 0]
click at [1514, 615] on button "button" at bounding box center [1516, 613] width 21 height 21
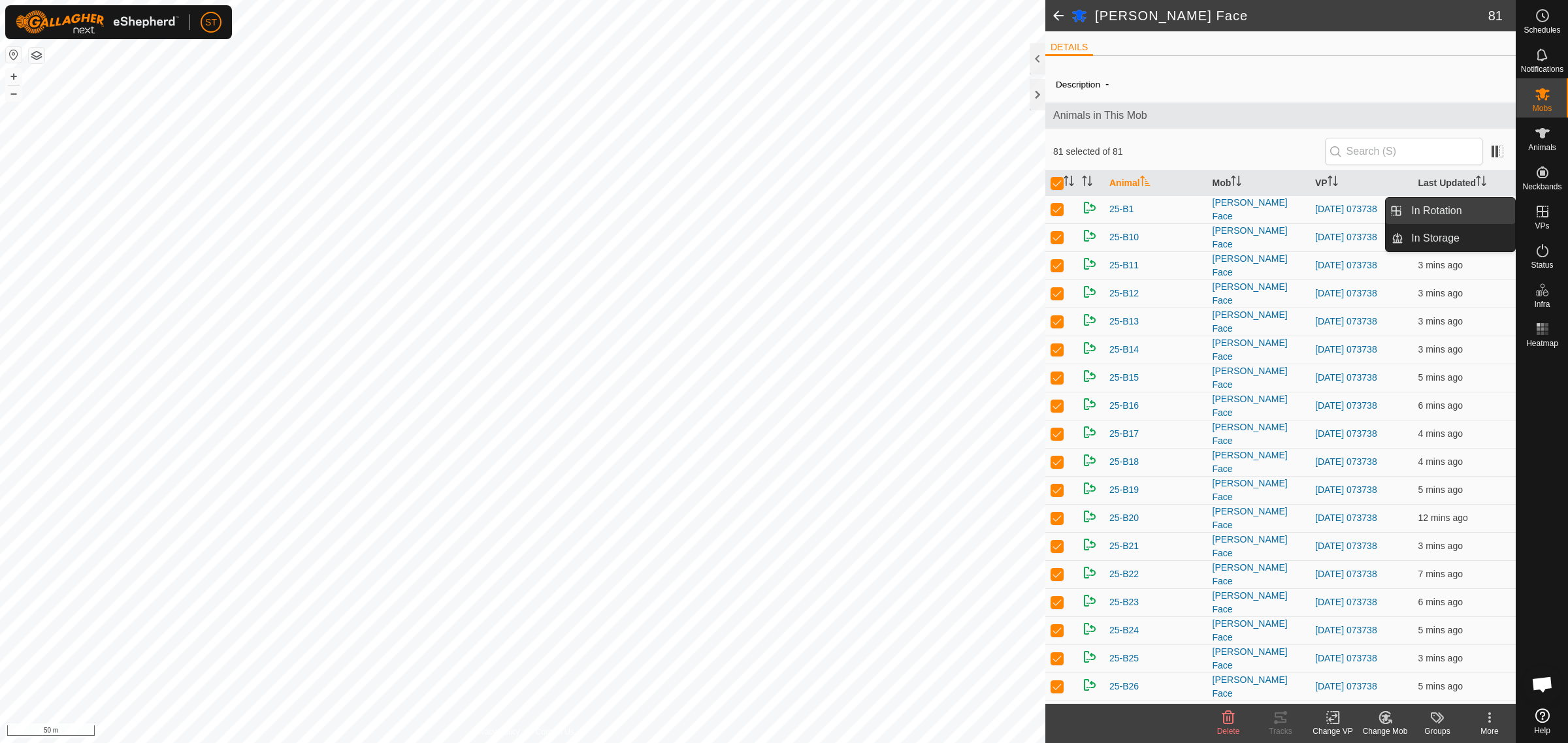
click at [1440, 211] on link "In Rotation" at bounding box center [1459, 211] width 112 height 27
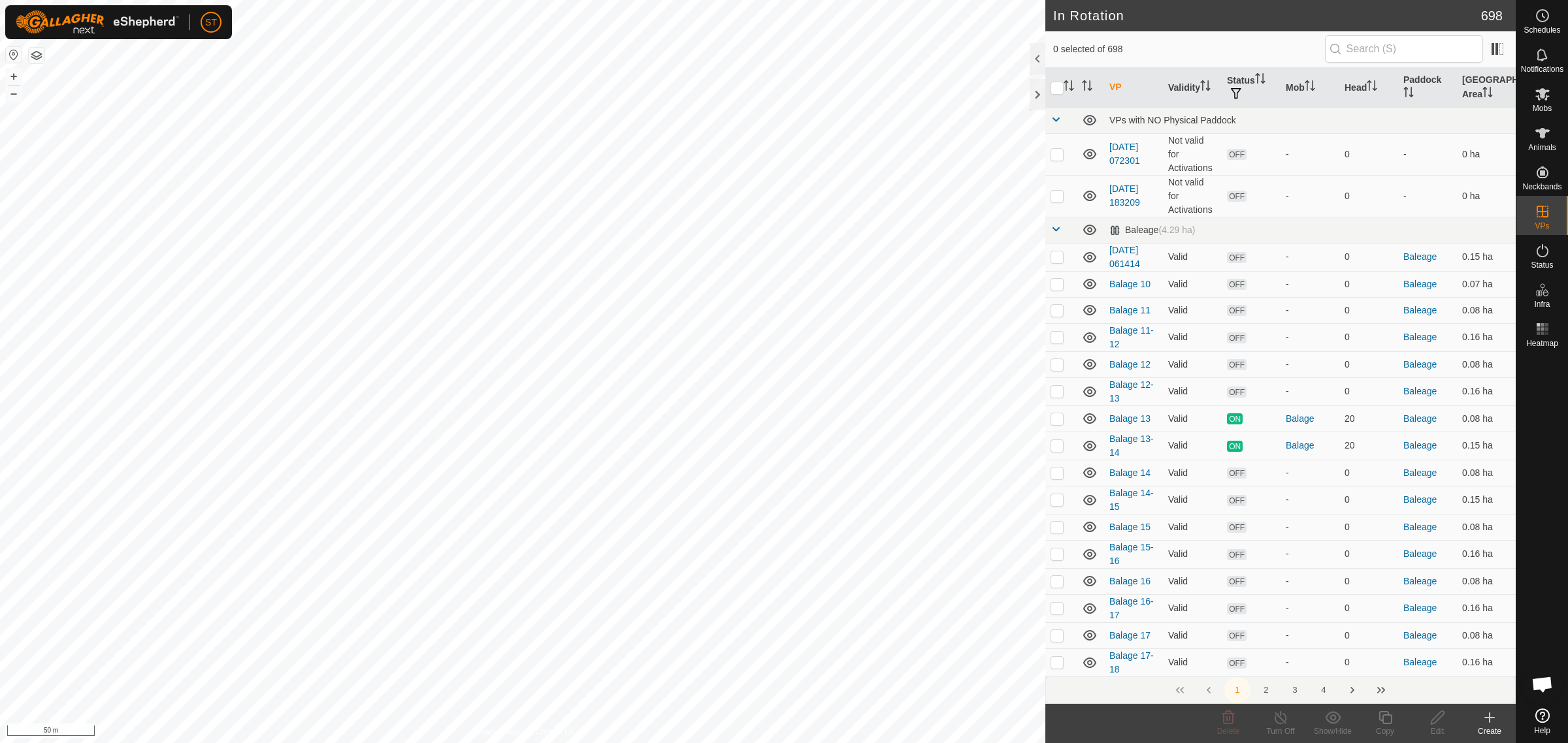
click at [1491, 721] on icon at bounding box center [1490, 718] width 16 height 16
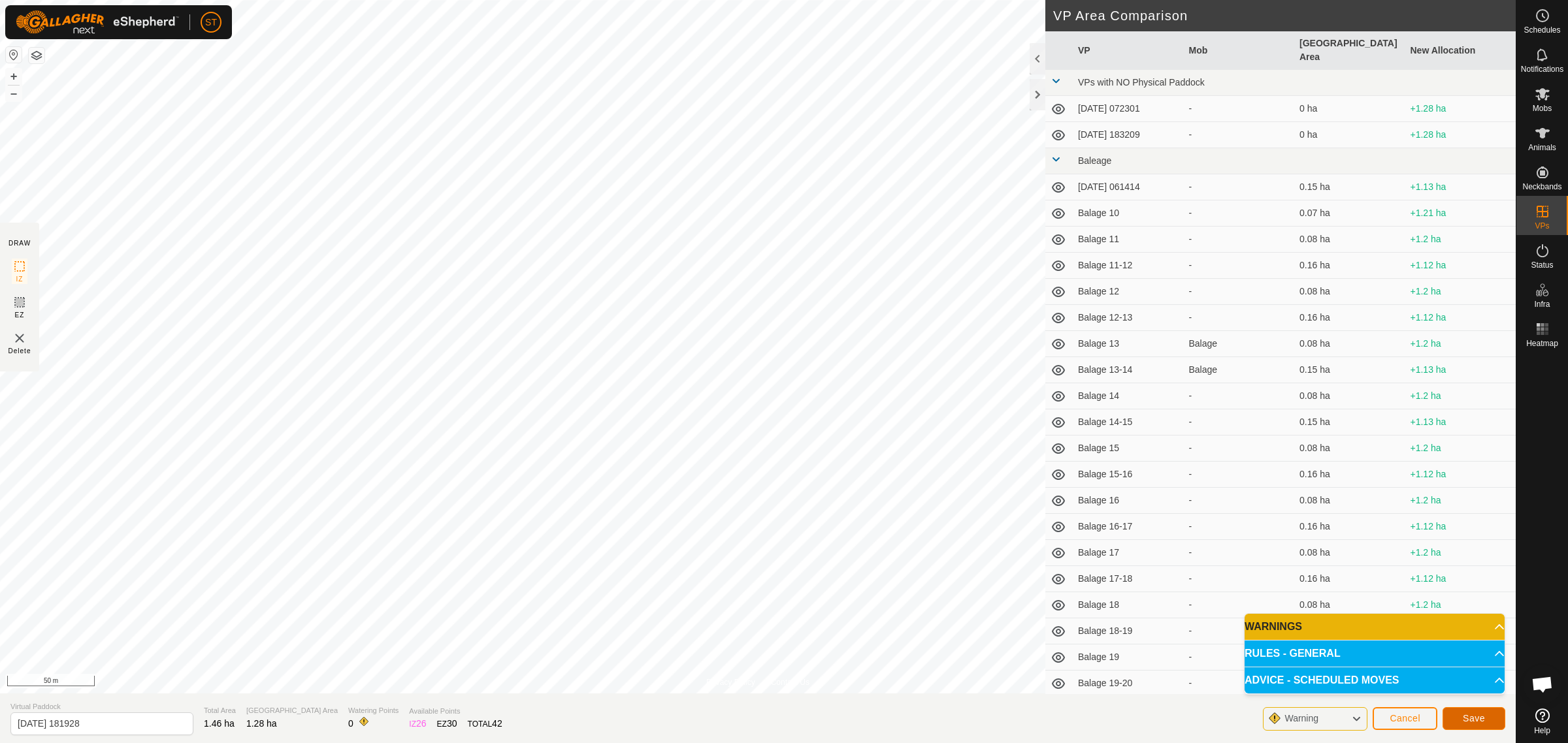
click at [1458, 713] on button "Save" at bounding box center [1474, 719] width 63 height 23
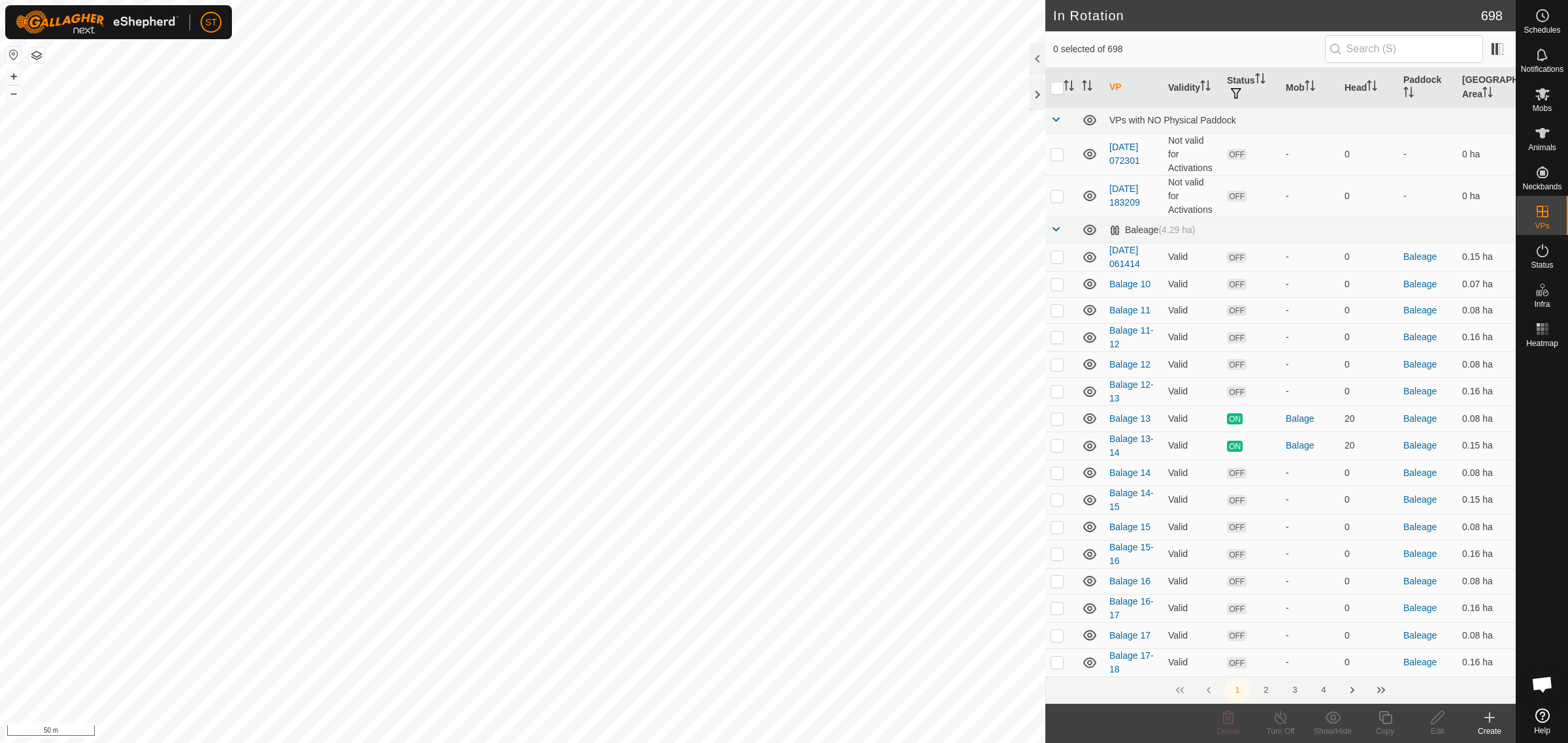
click at [1540, 98] on icon at bounding box center [1542, 95] width 14 height 12
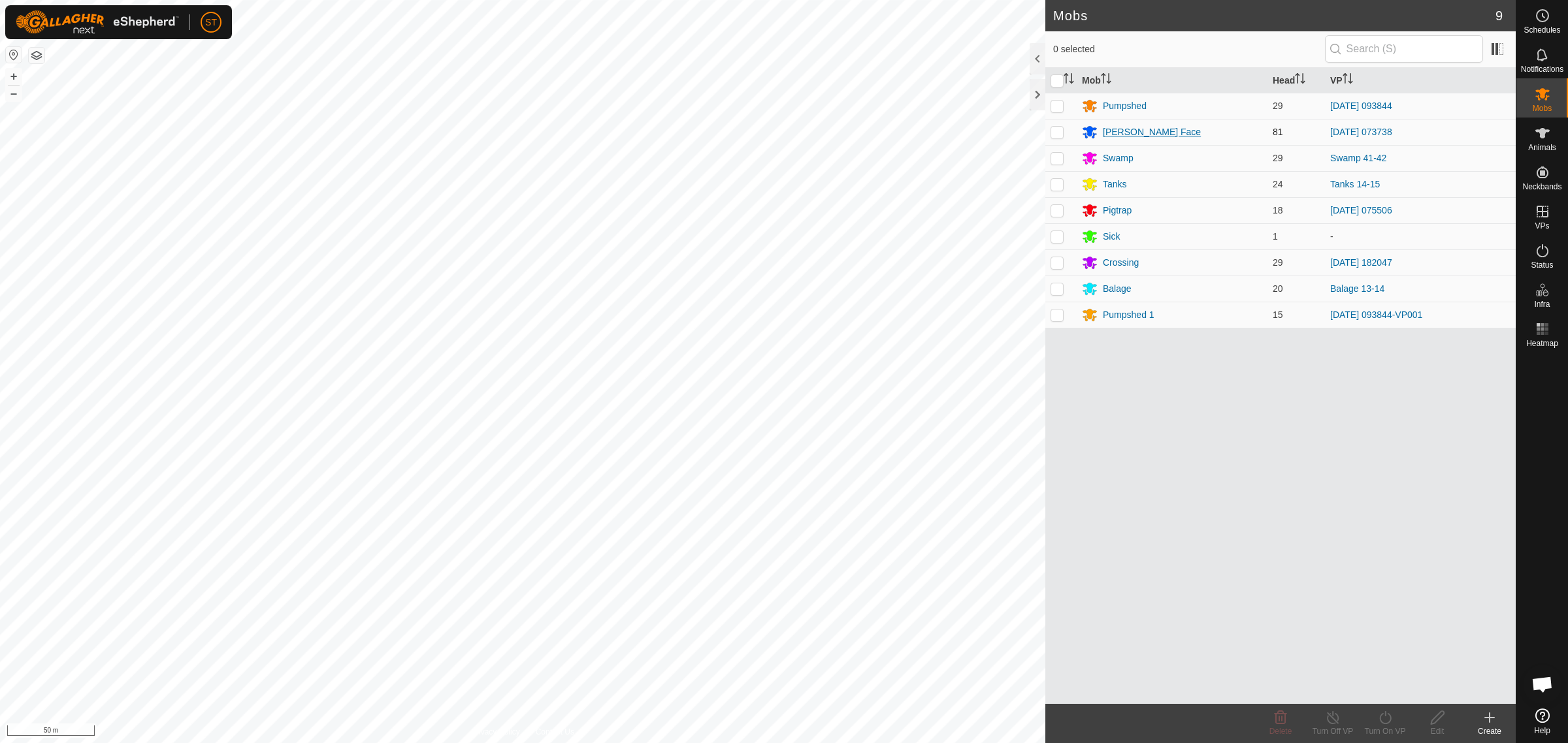
click at [1109, 133] on div "Ashway Face" at bounding box center [1152, 132] width 98 height 13
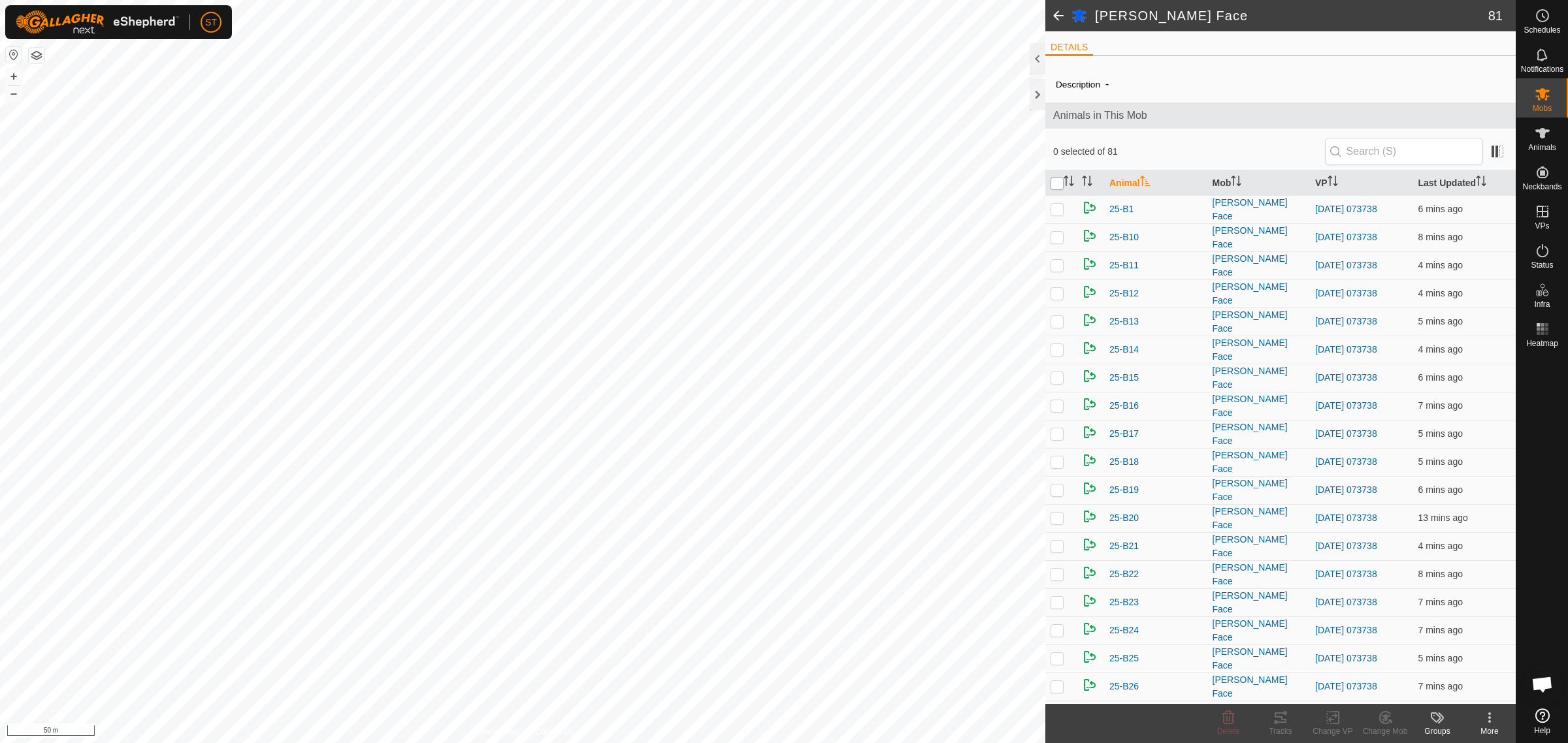
click at [1060, 183] on input "checkbox" at bounding box center [1057, 183] width 13 height 13
checkbox input "true"
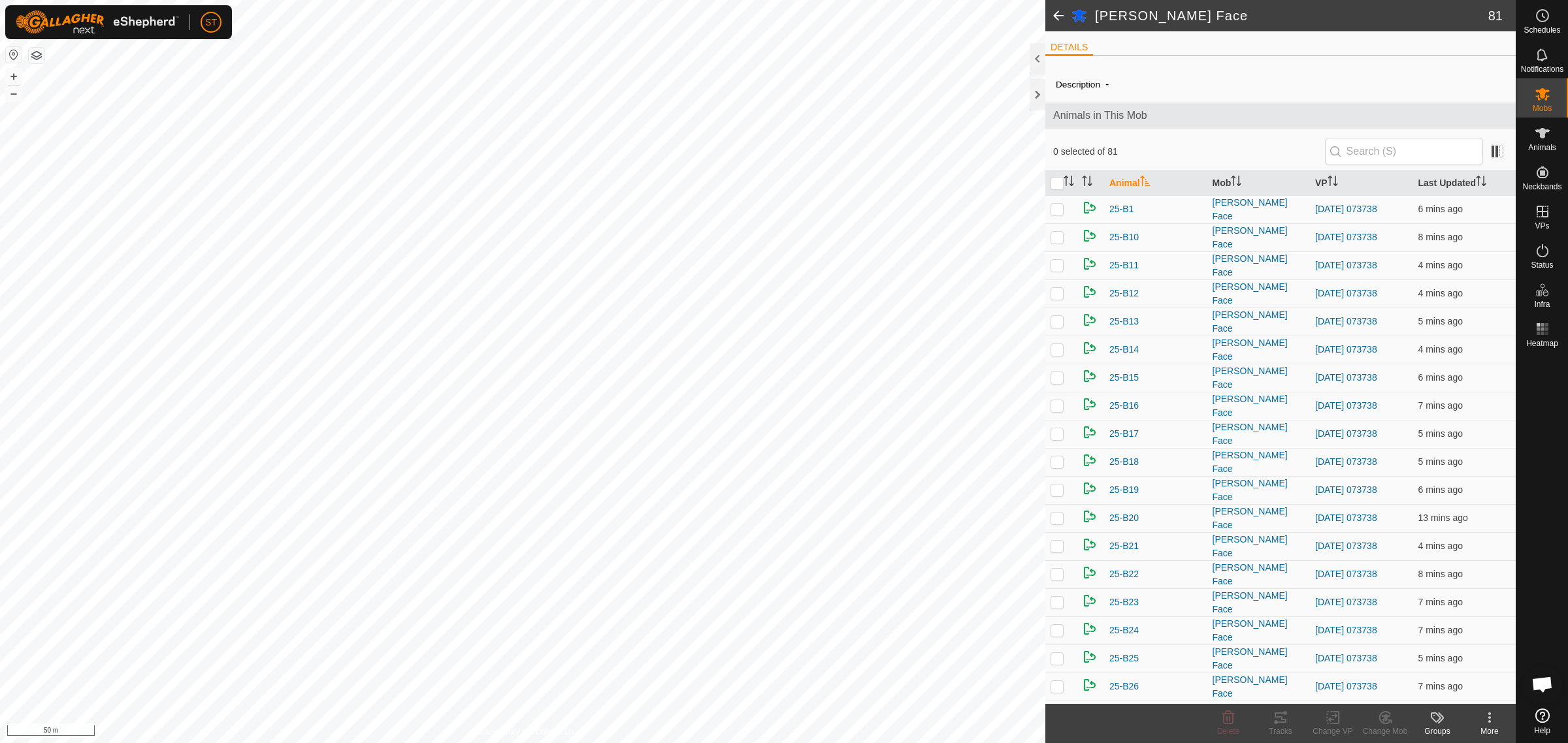
checkbox input "true"
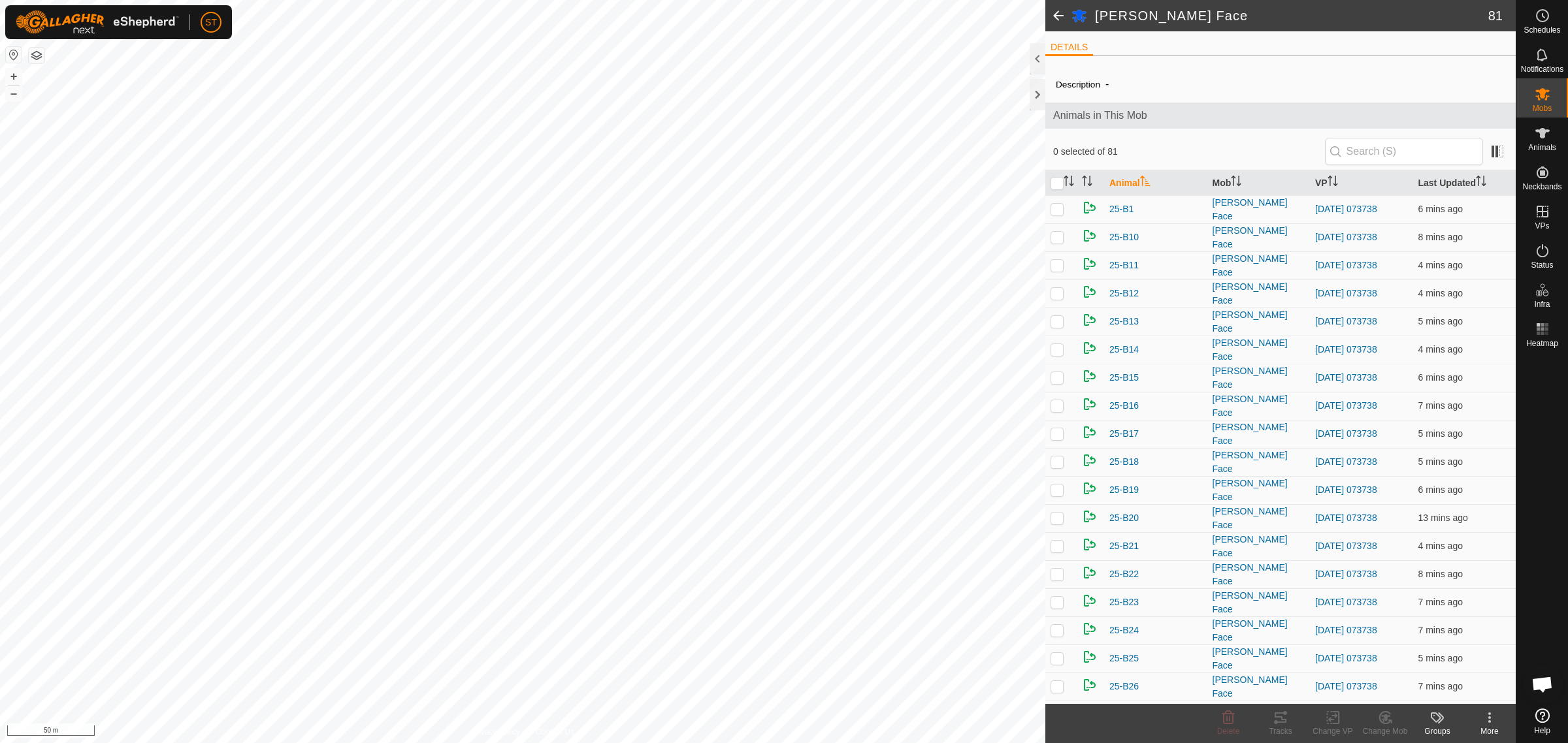
checkbox input "true"
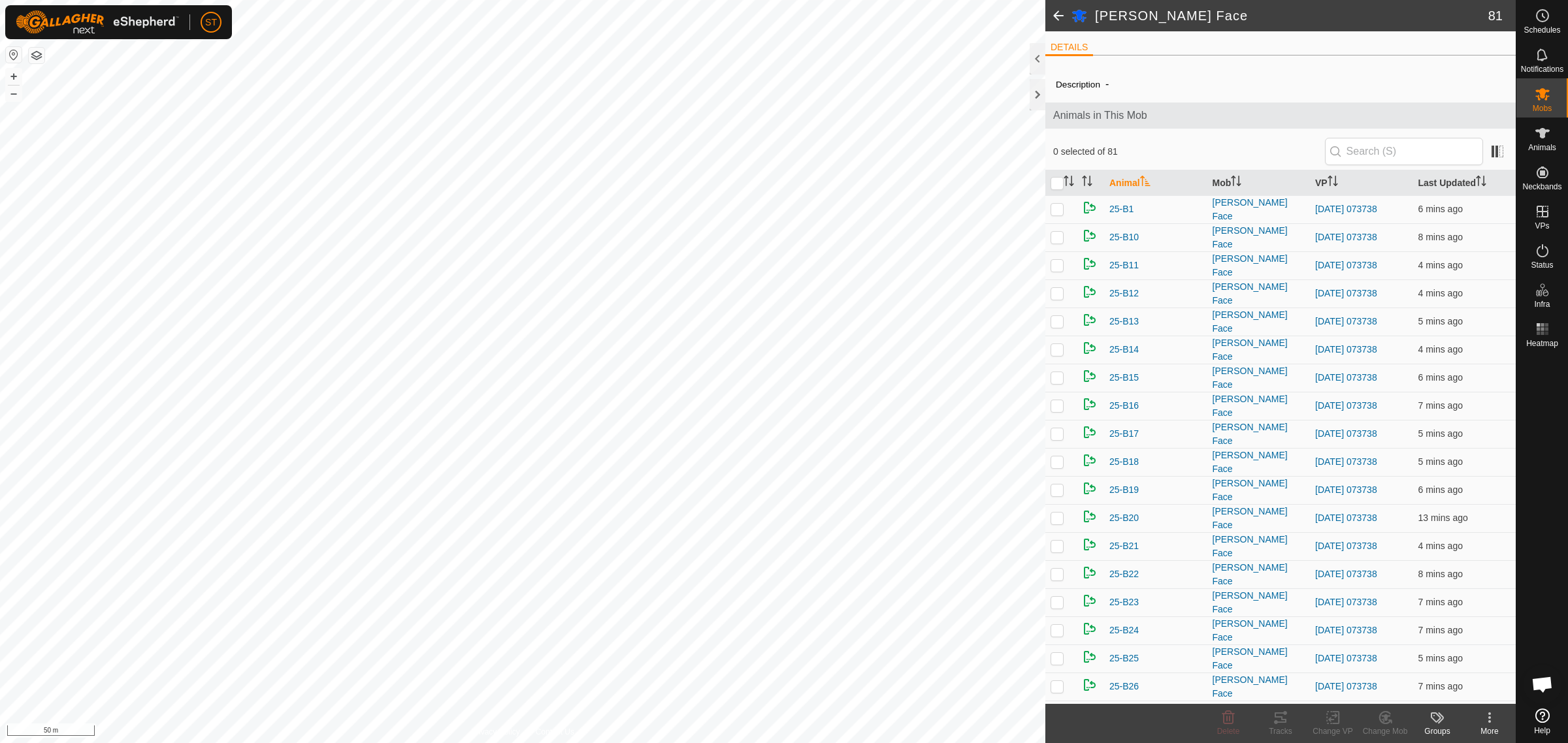
checkbox input "true"
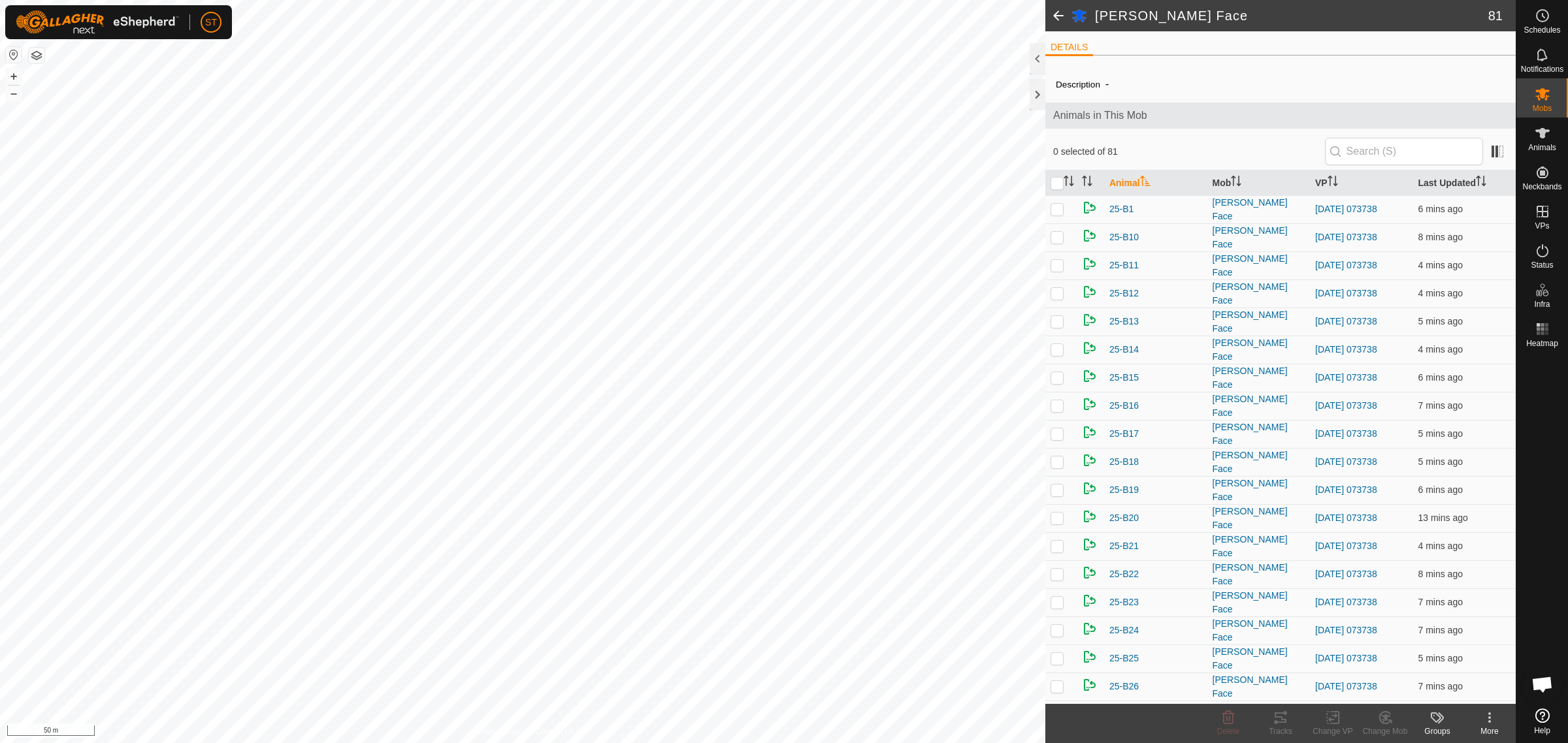
checkbox input "true"
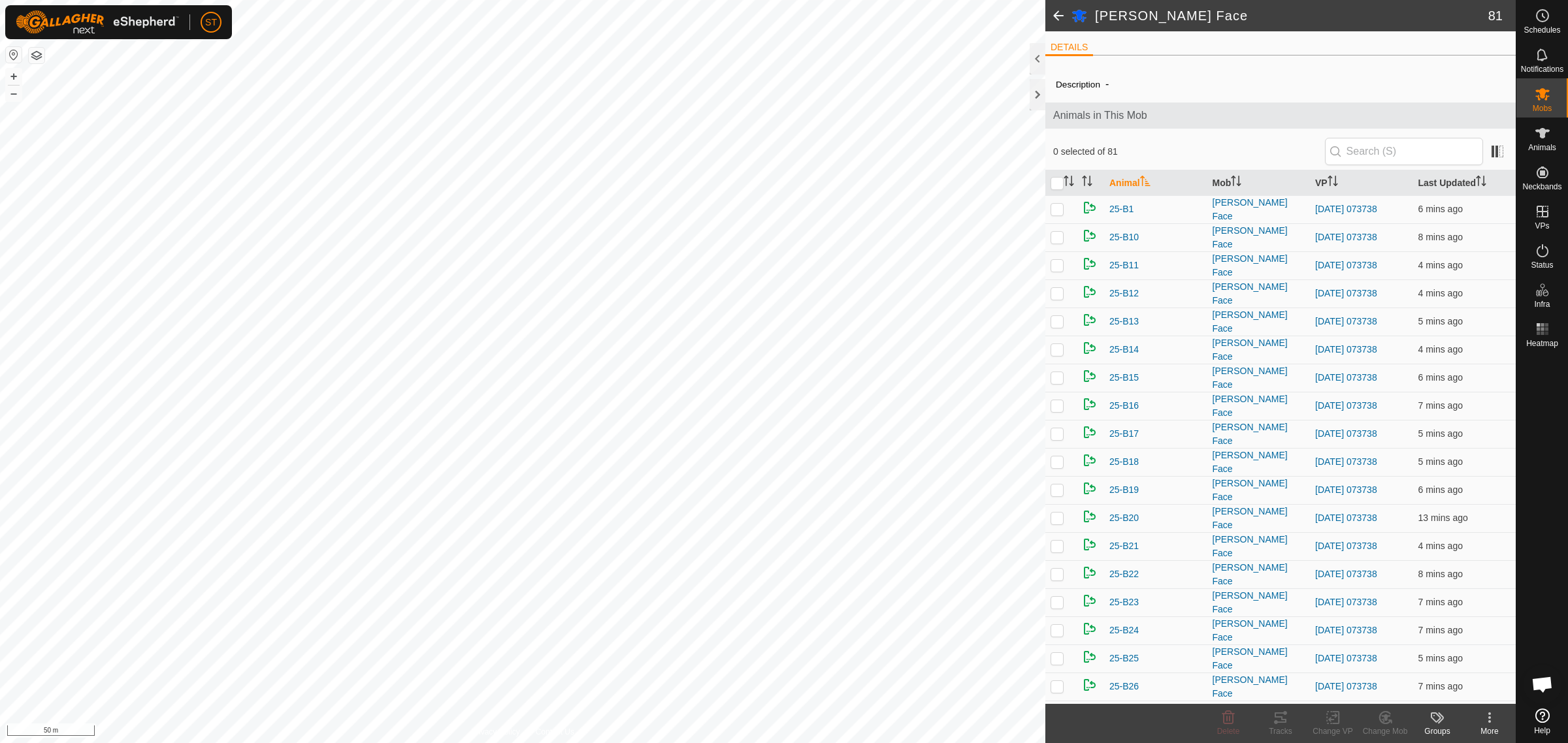
checkbox input "true"
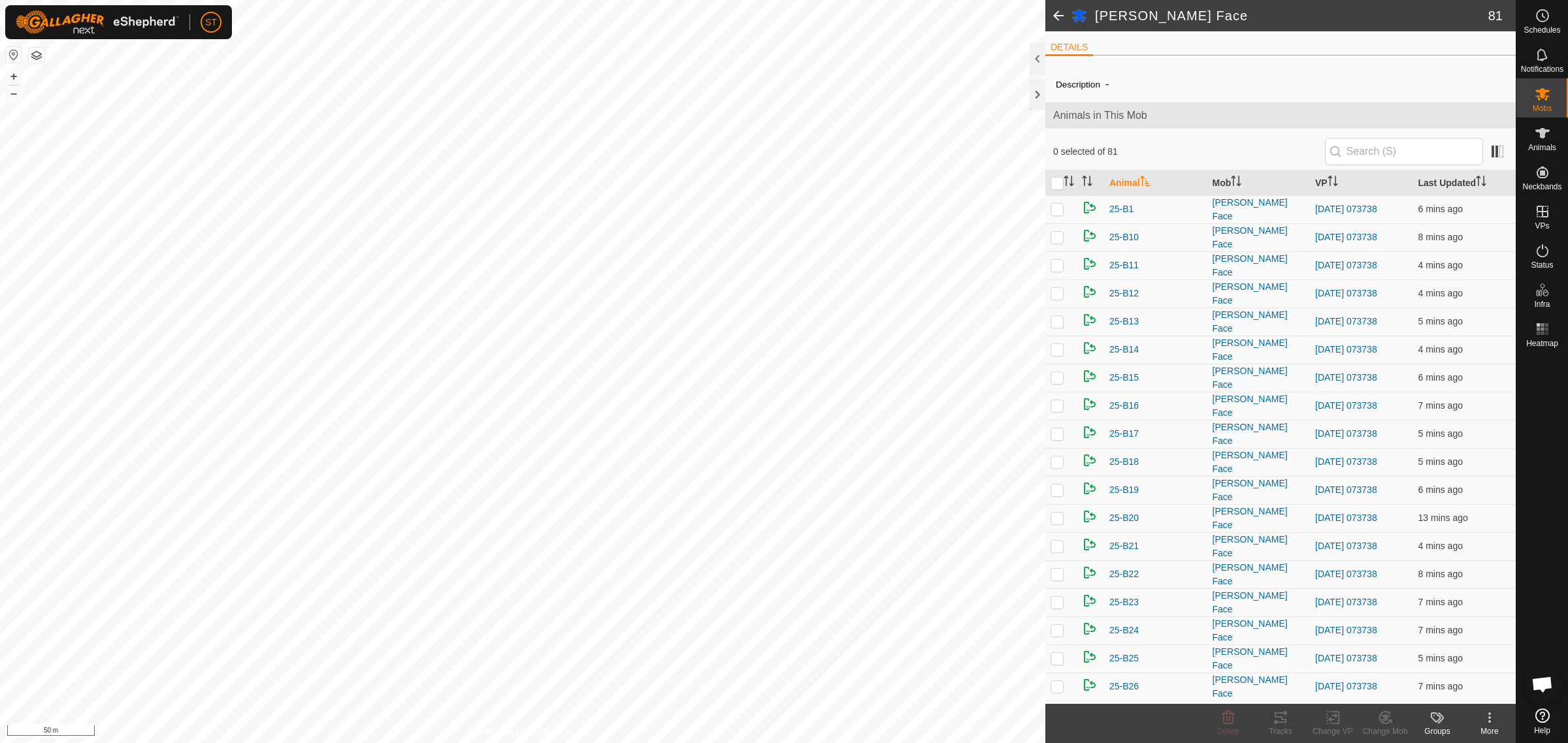
checkbox input "true"
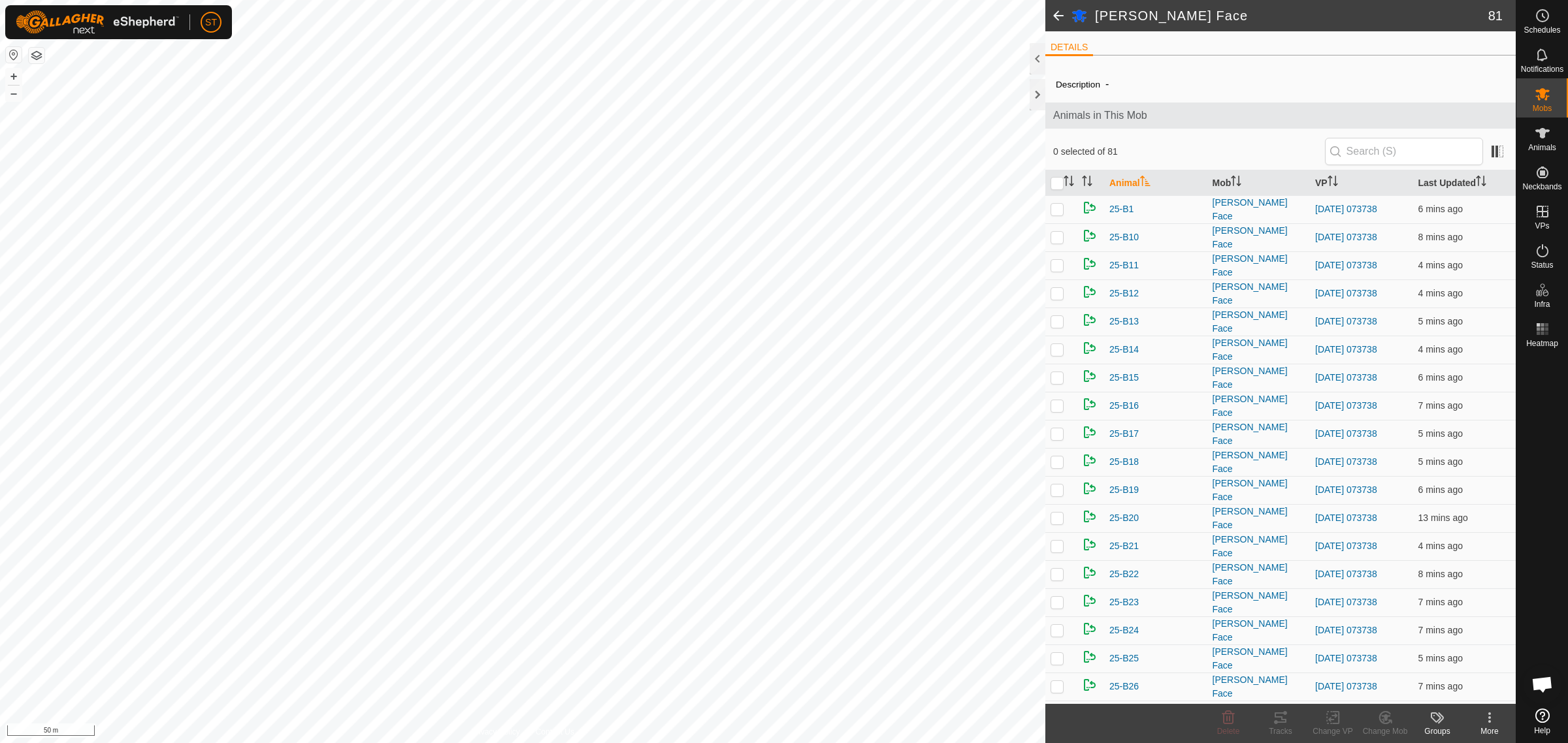
checkbox input "true"
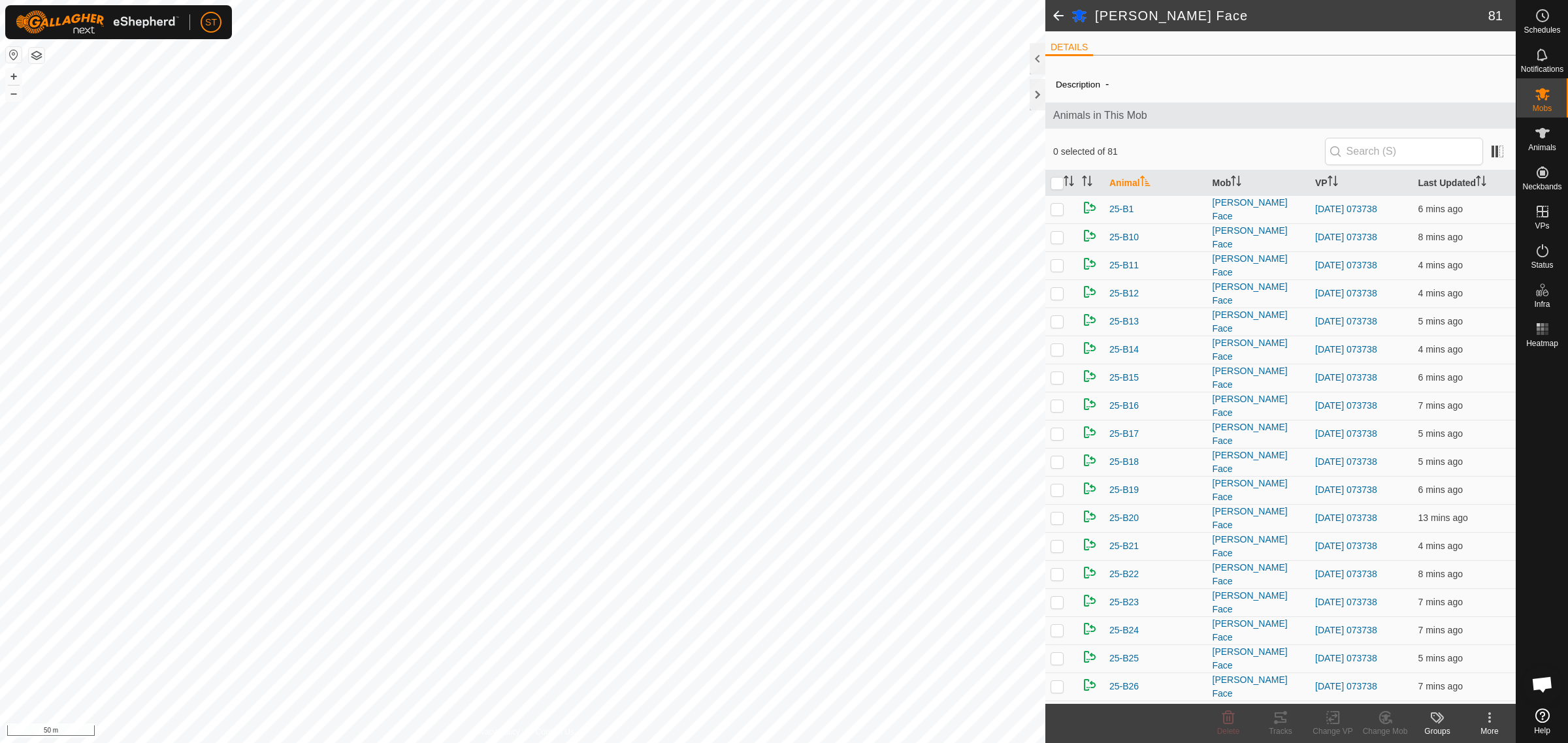
checkbox input "true"
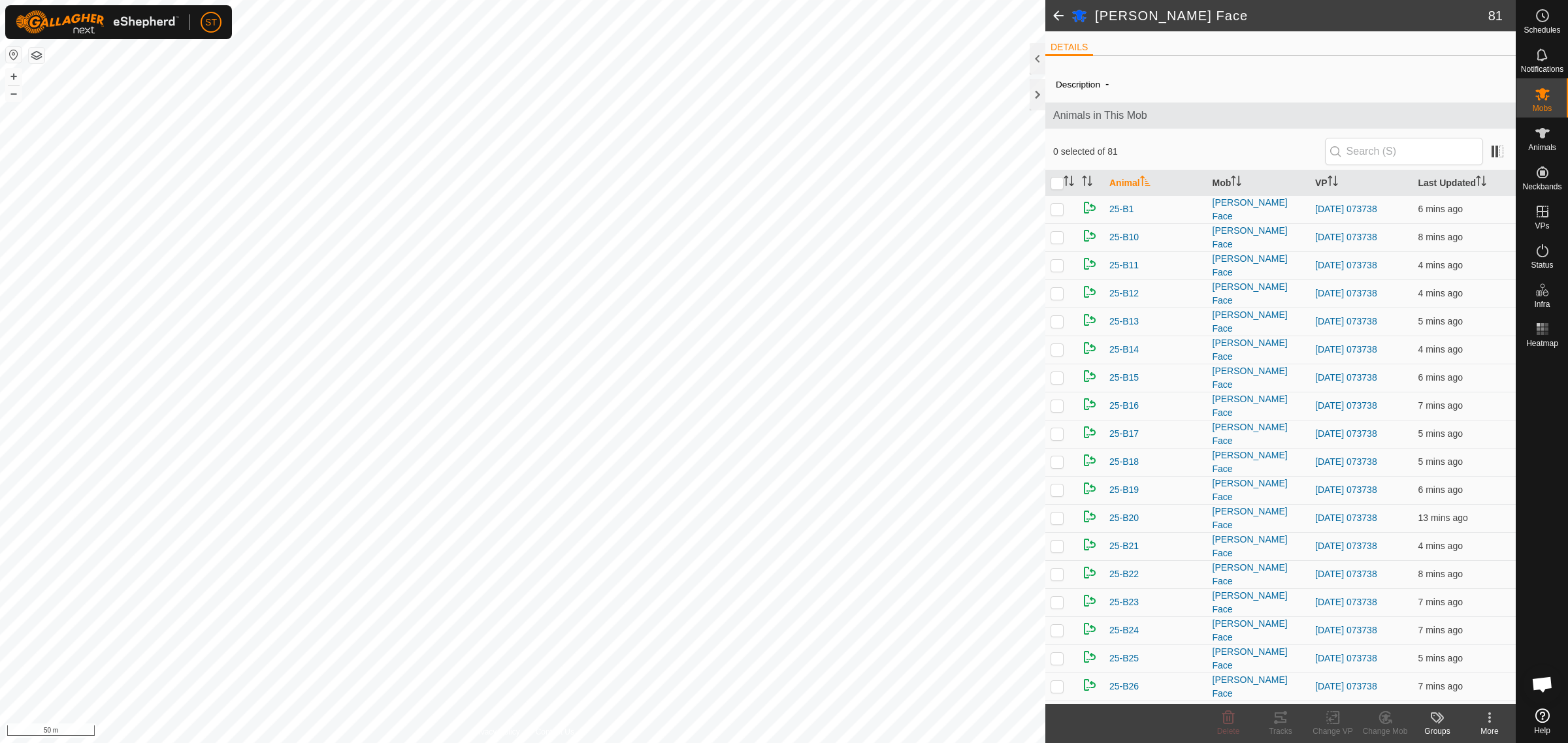
checkbox input "true"
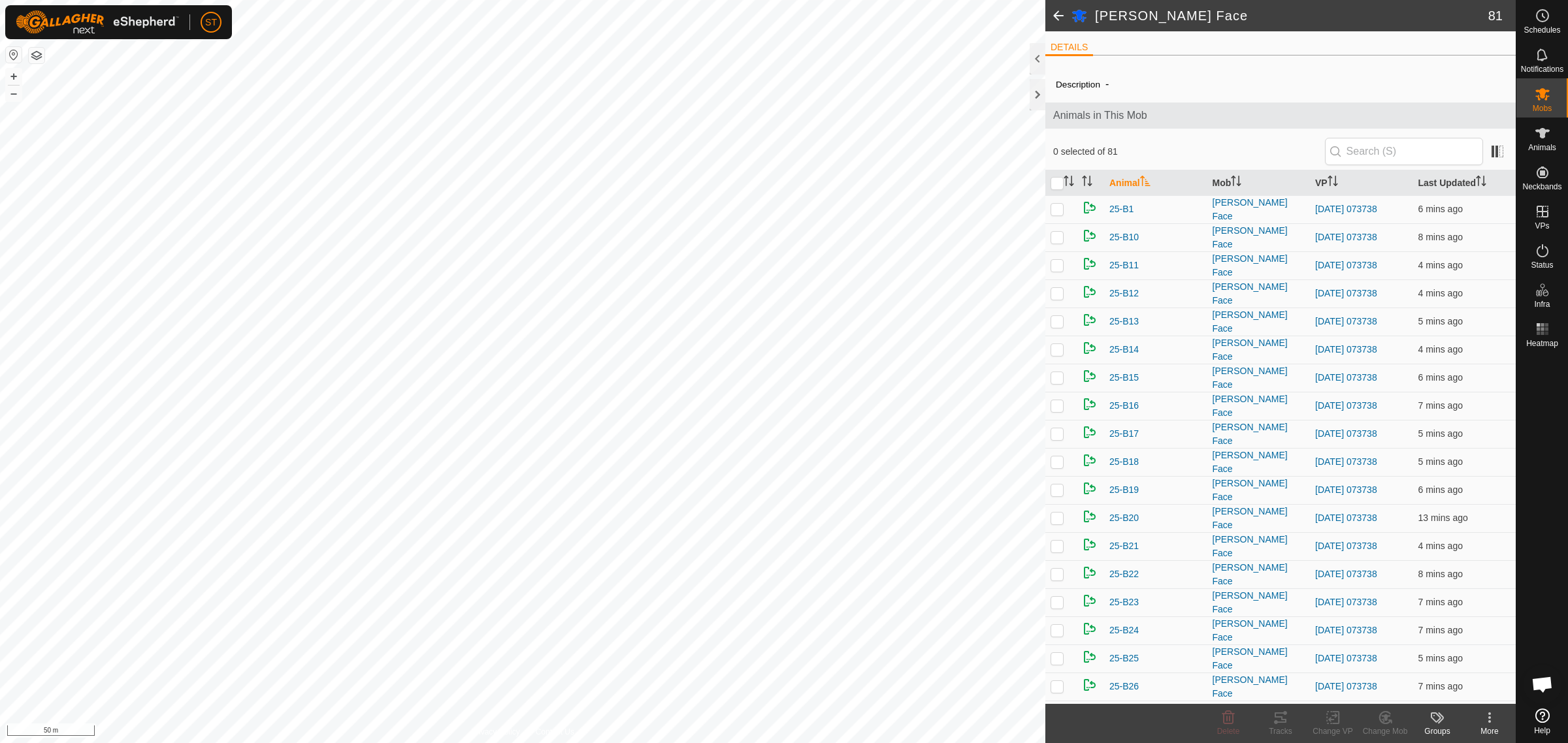
checkbox input "true"
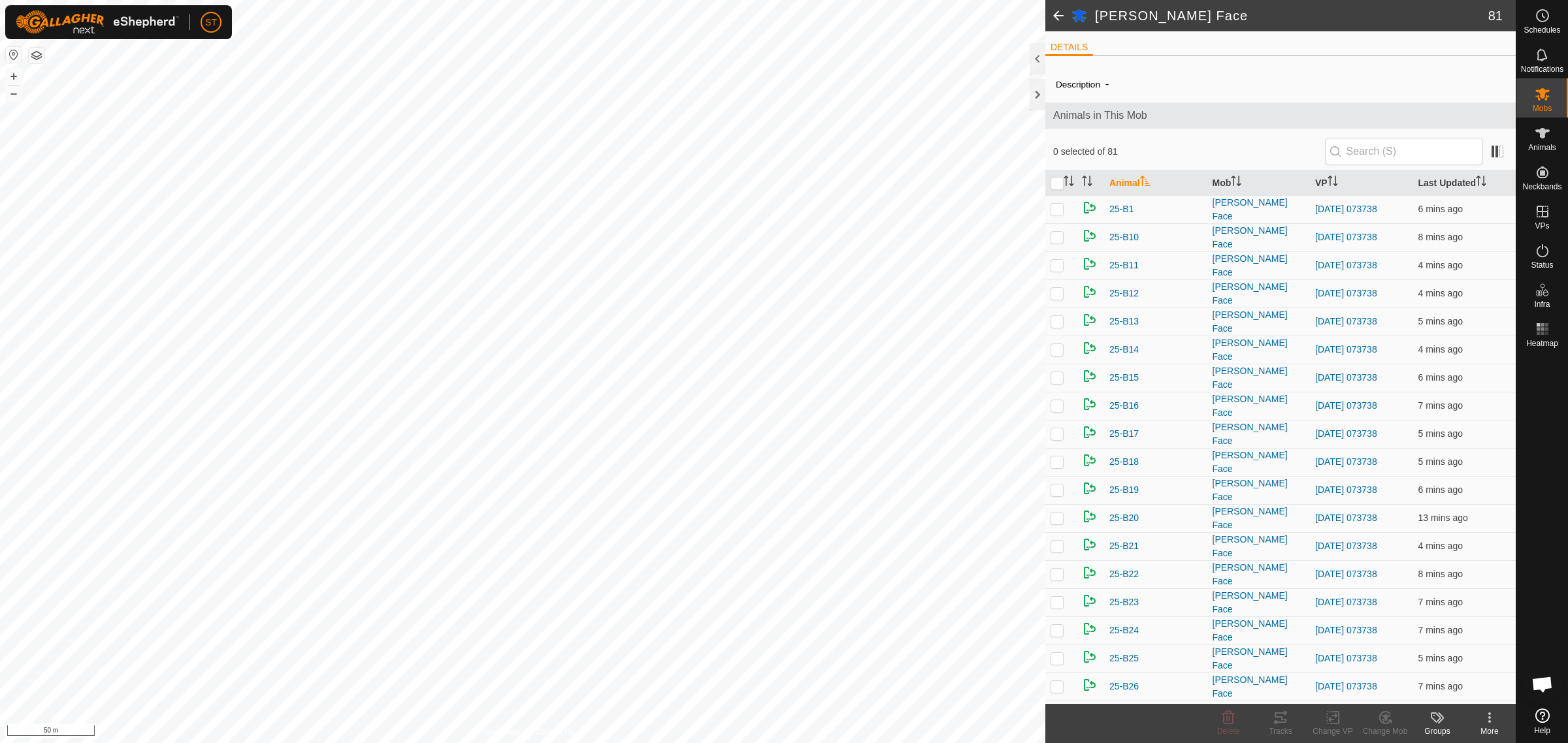
checkbox input "true"
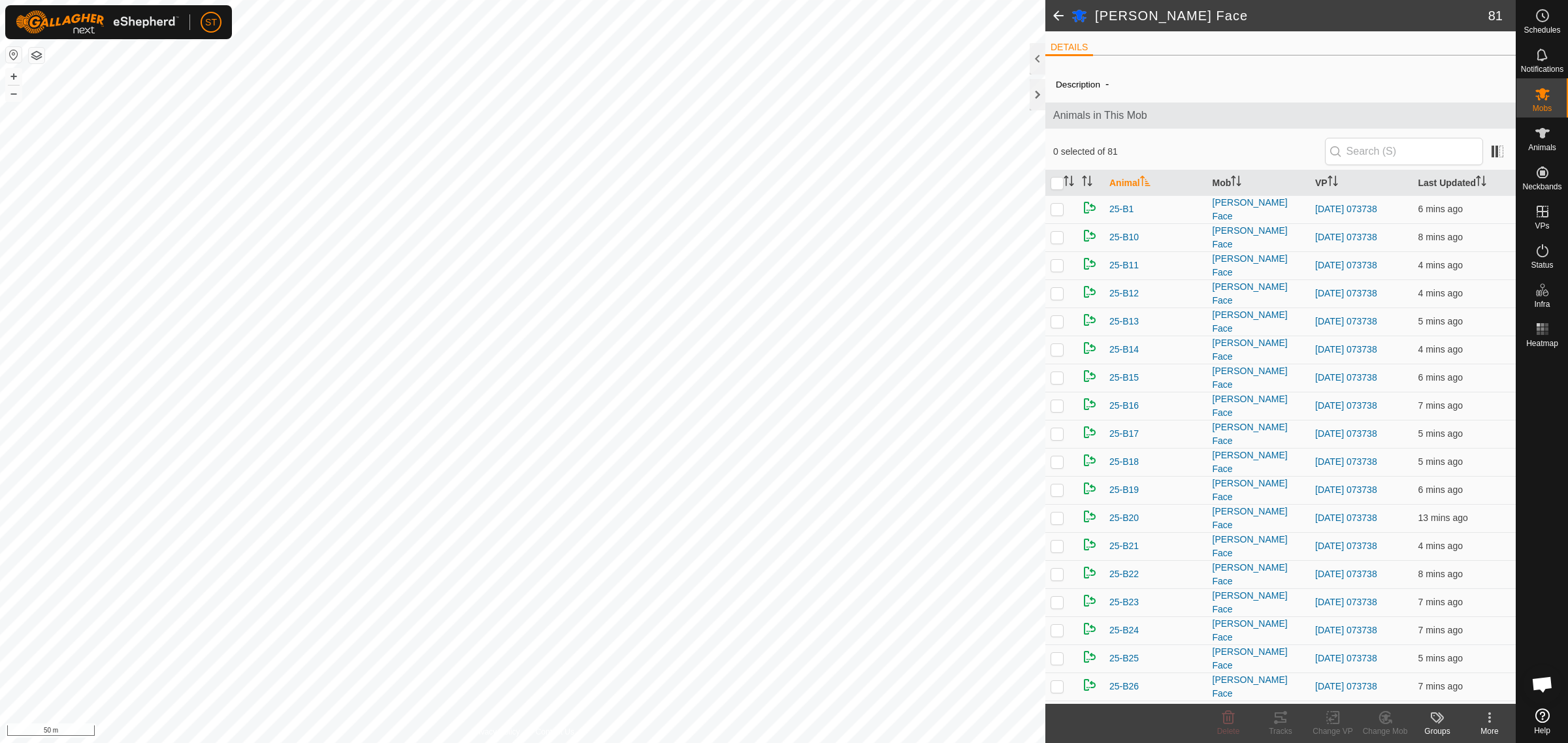
checkbox input "true"
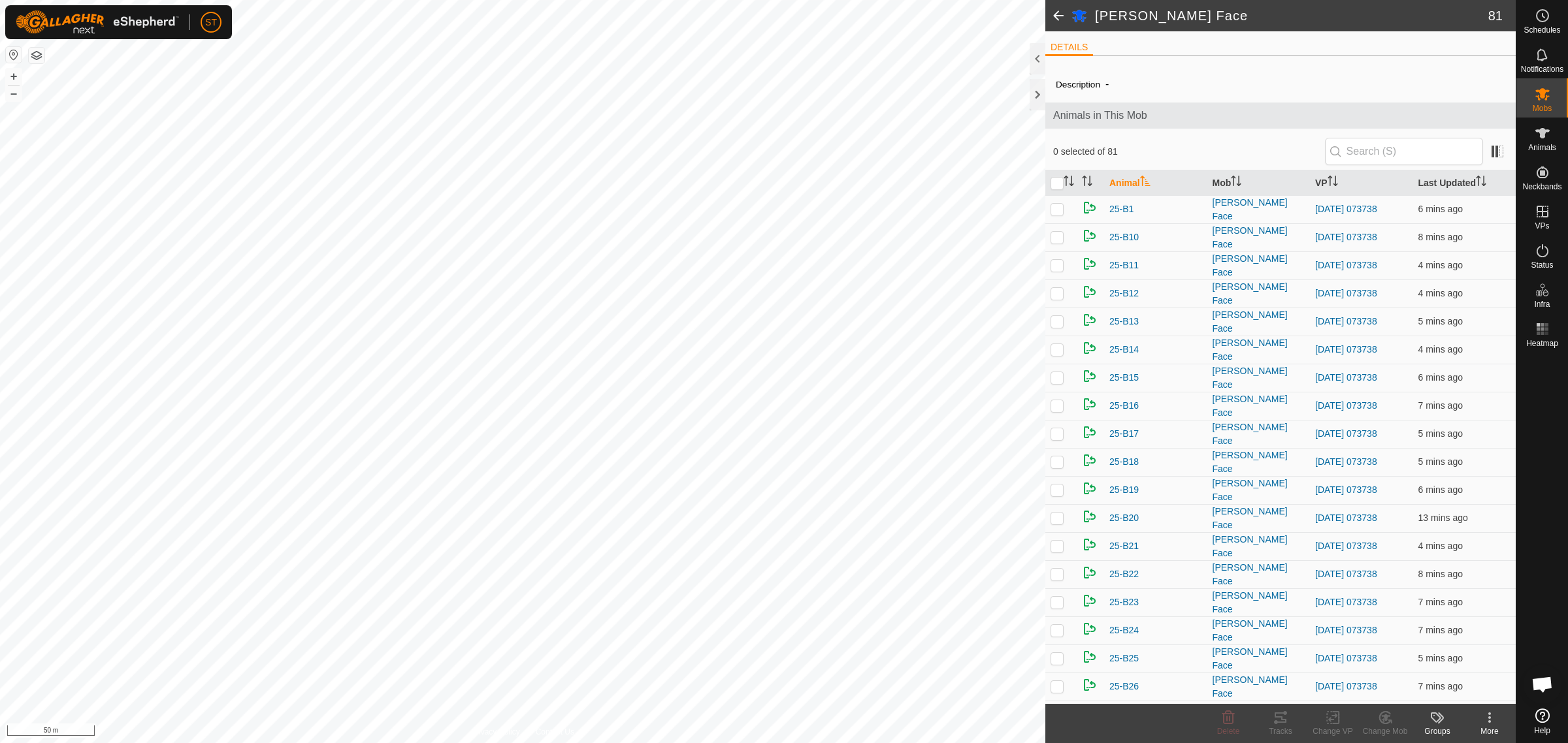
checkbox input "true"
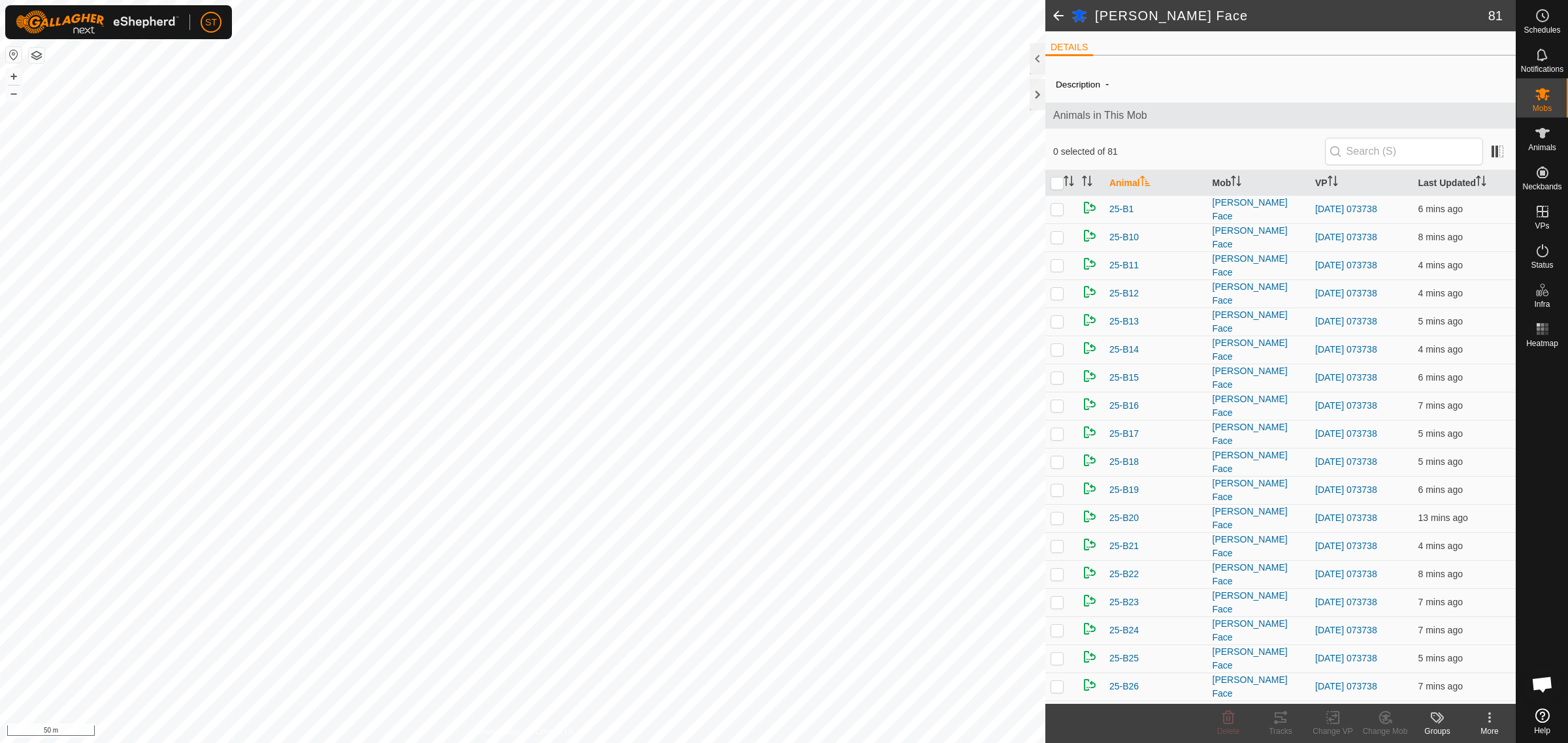
checkbox input "true"
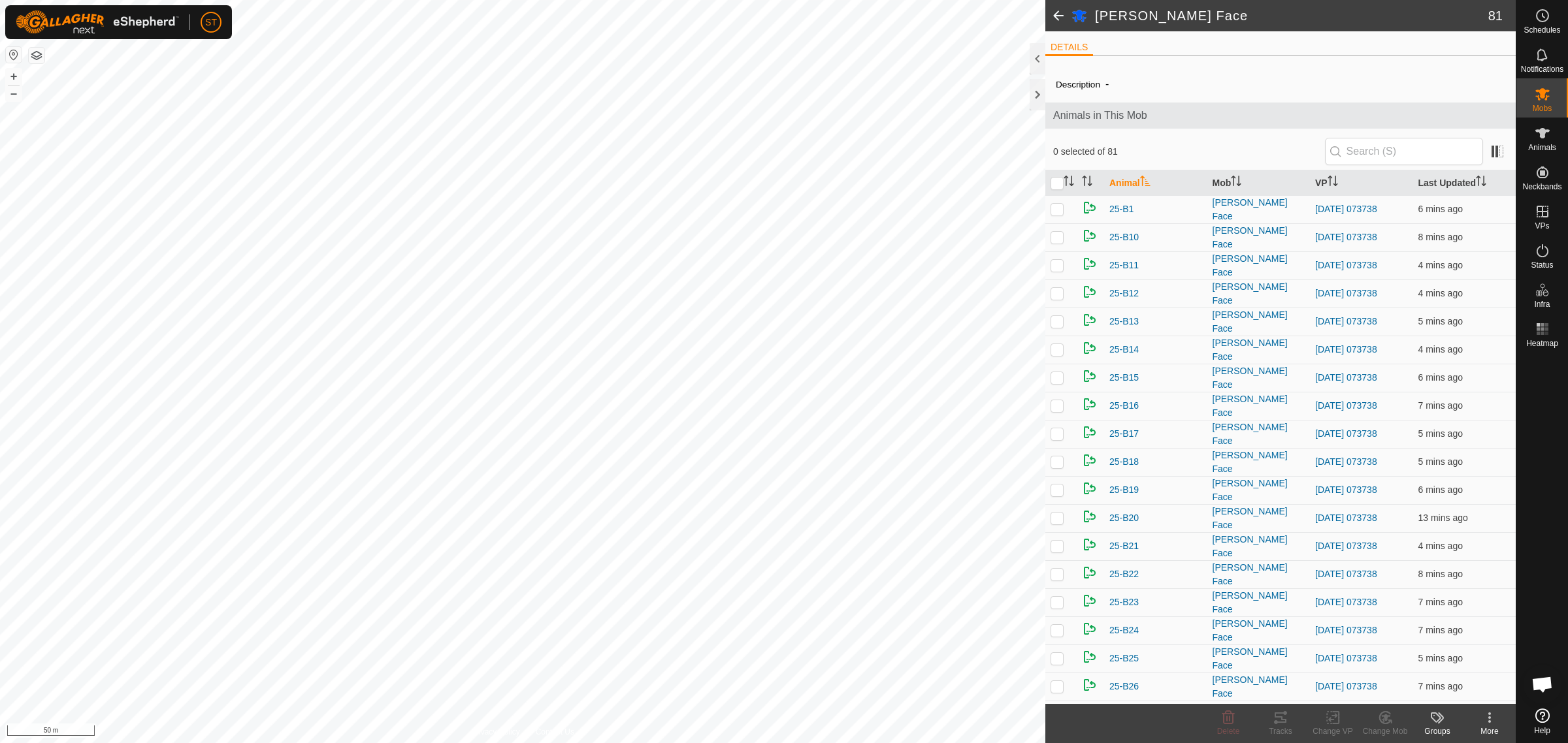
checkbox input "true"
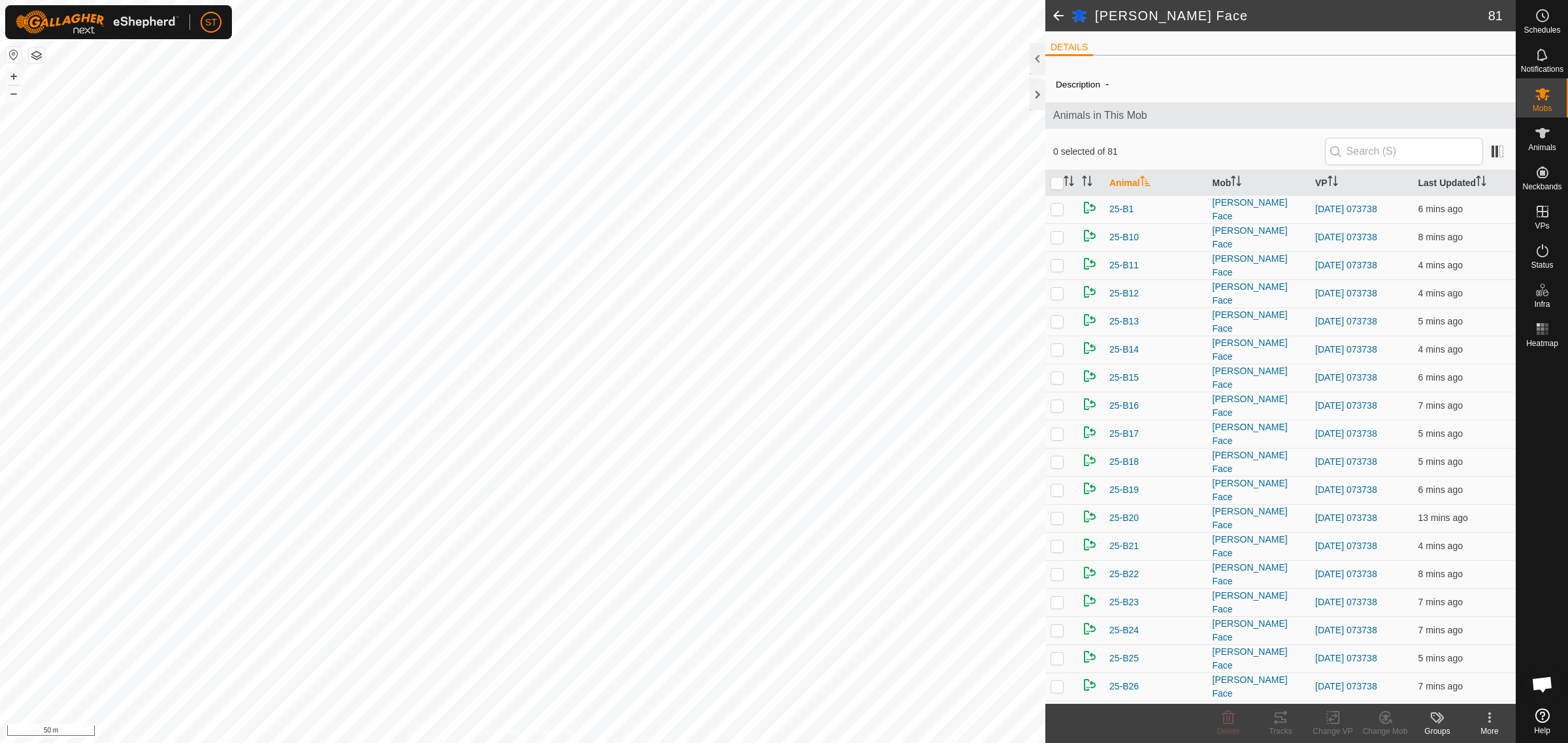
checkbox input "true"
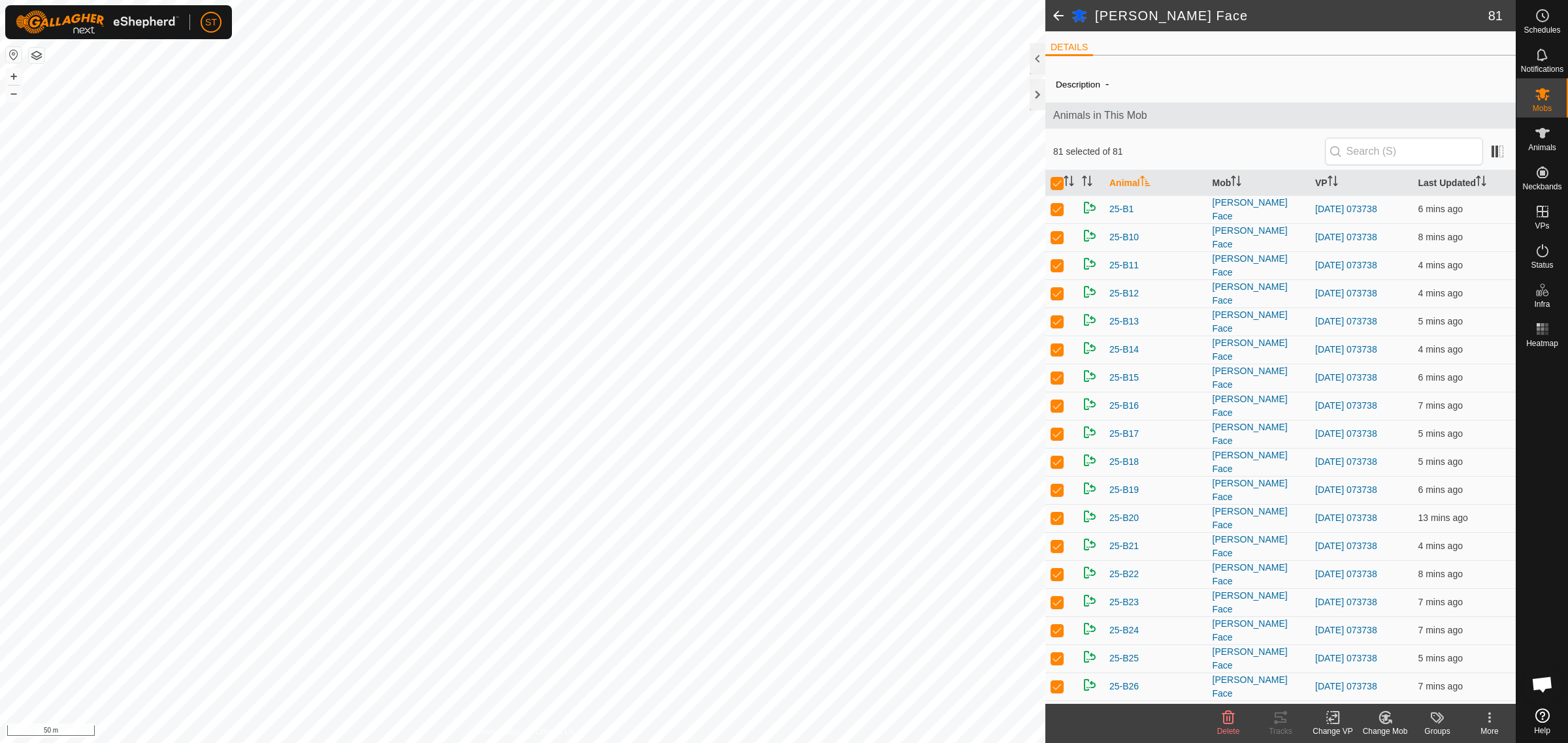
click at [1328, 714] on icon at bounding box center [1333, 718] width 16 height 16
click at [1357, 661] on link "Choose VP..." at bounding box center [1372, 662] width 129 height 27
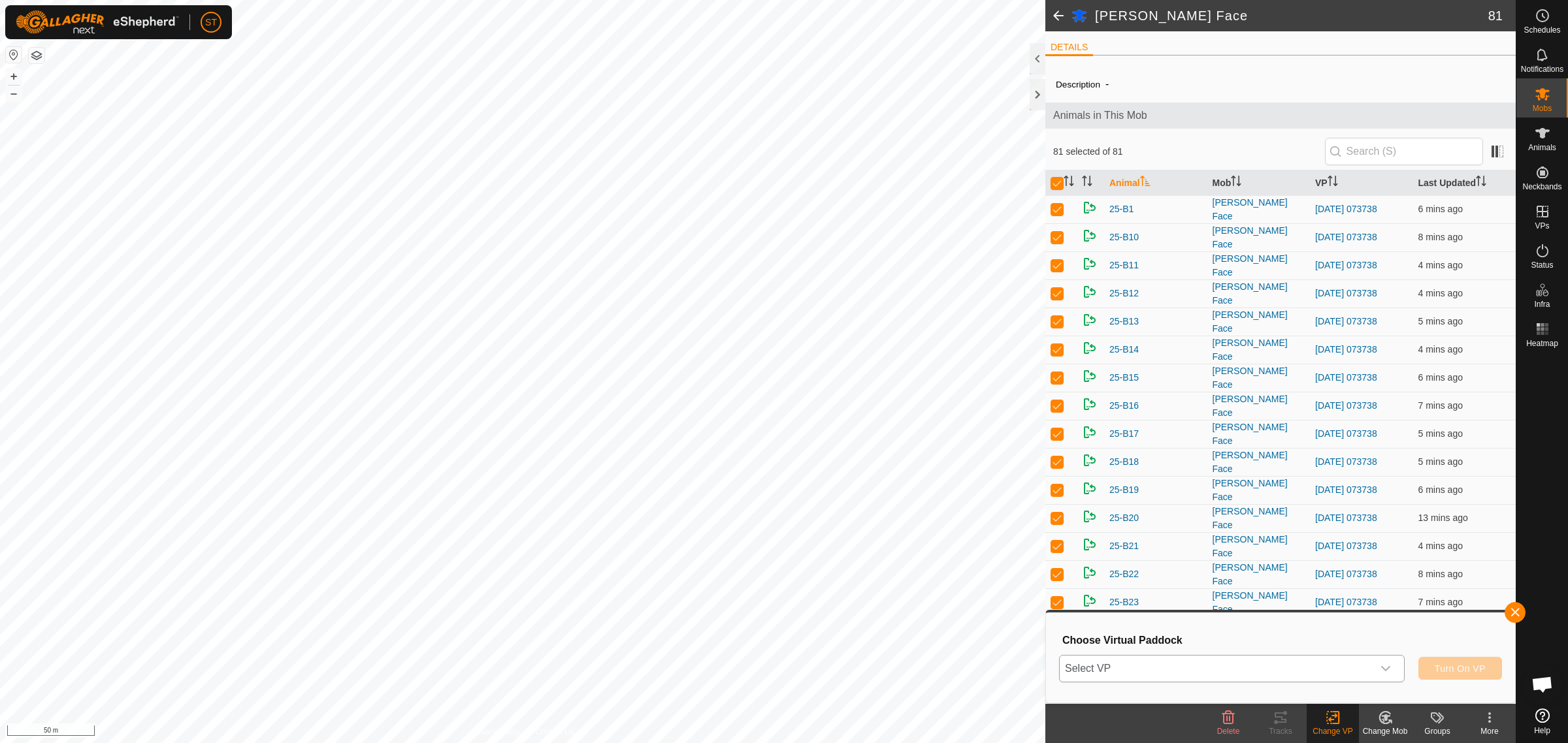
click at [1386, 669] on icon "dropdown trigger" at bounding box center [1386, 669] width 11 height 11
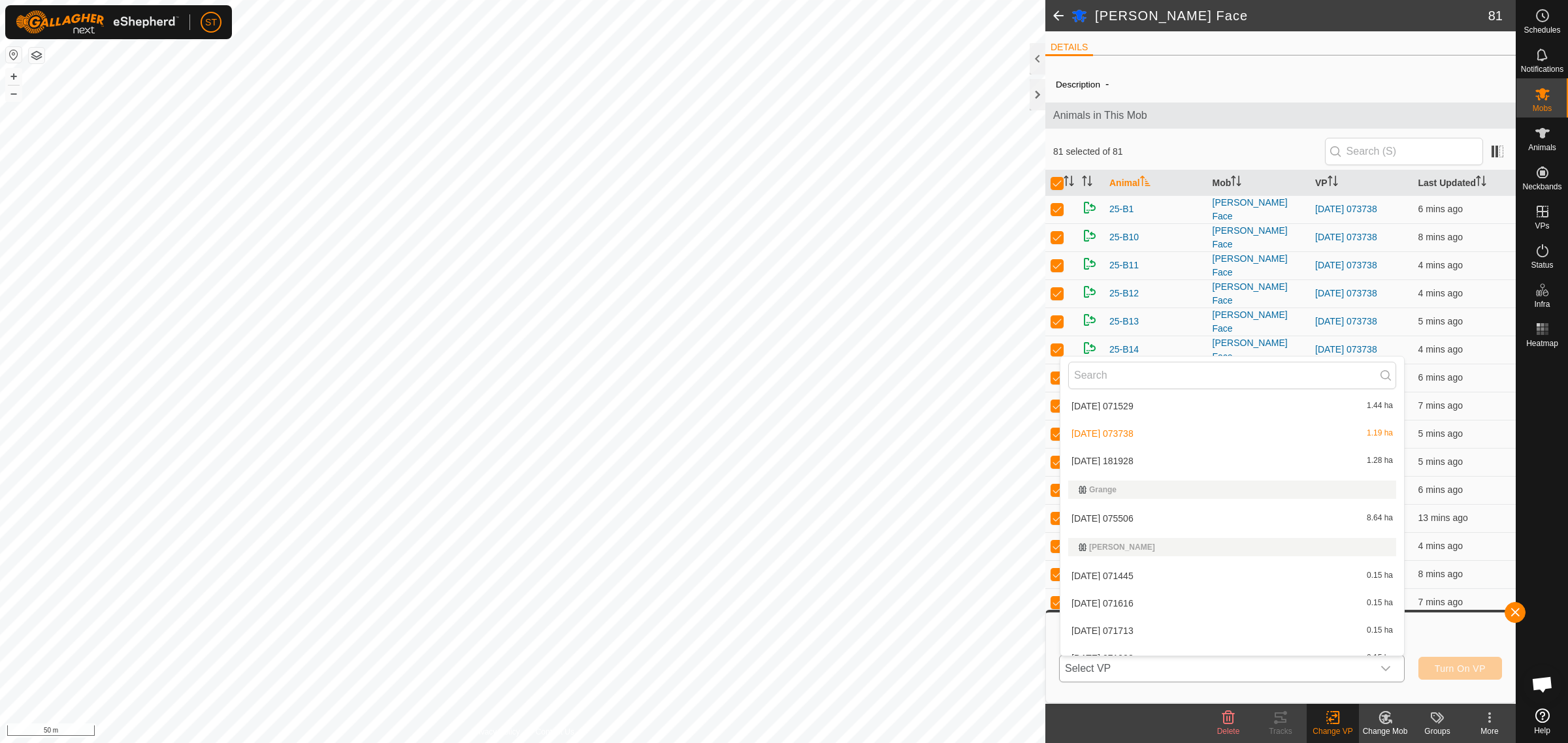
scroll to position [6226, 0]
click at [1105, 567] on li "2025-09-14 181928 1.28 ha" at bounding box center [1232, 573] width 344 height 27
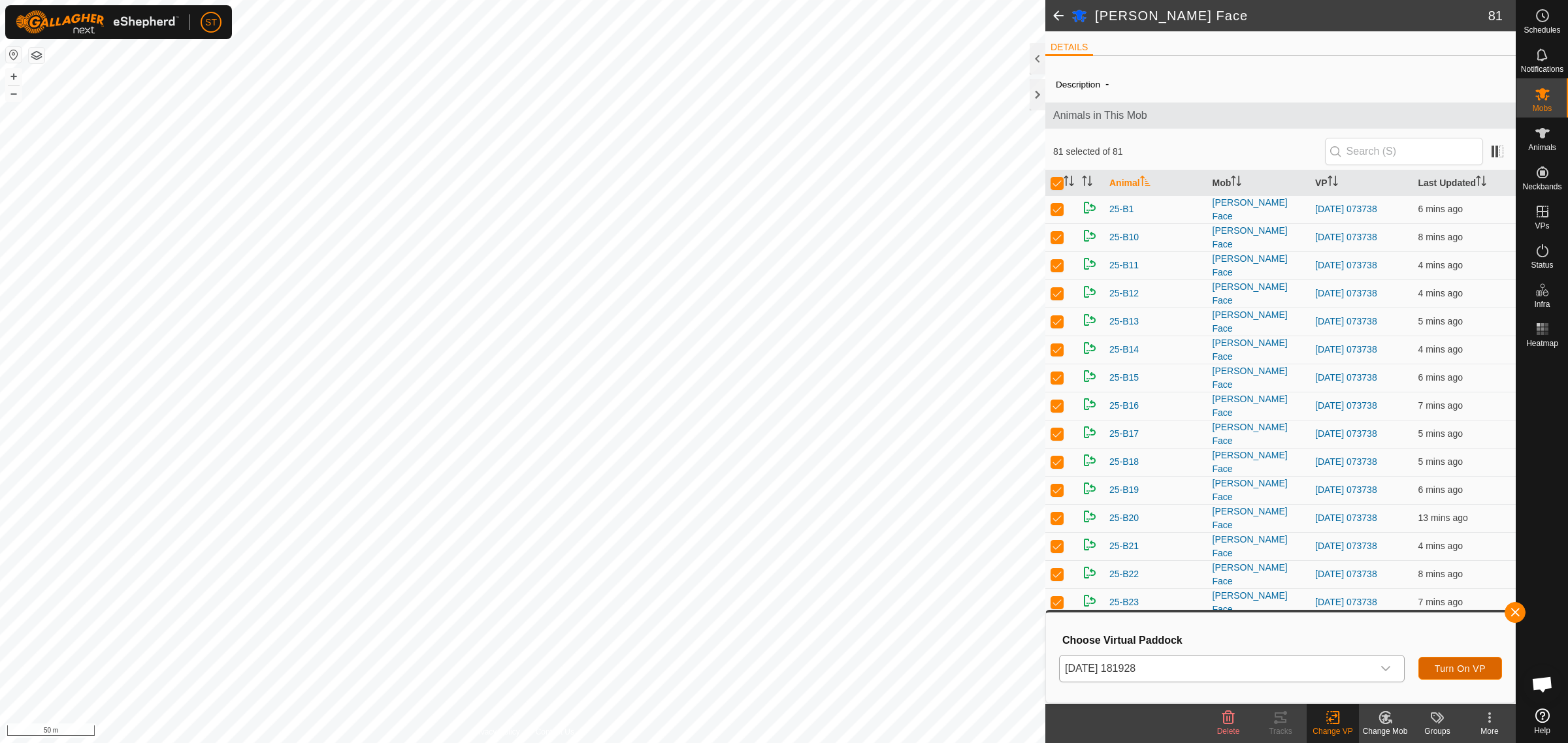
click at [1455, 668] on span "Turn On VP" at bounding box center [1461, 669] width 51 height 11
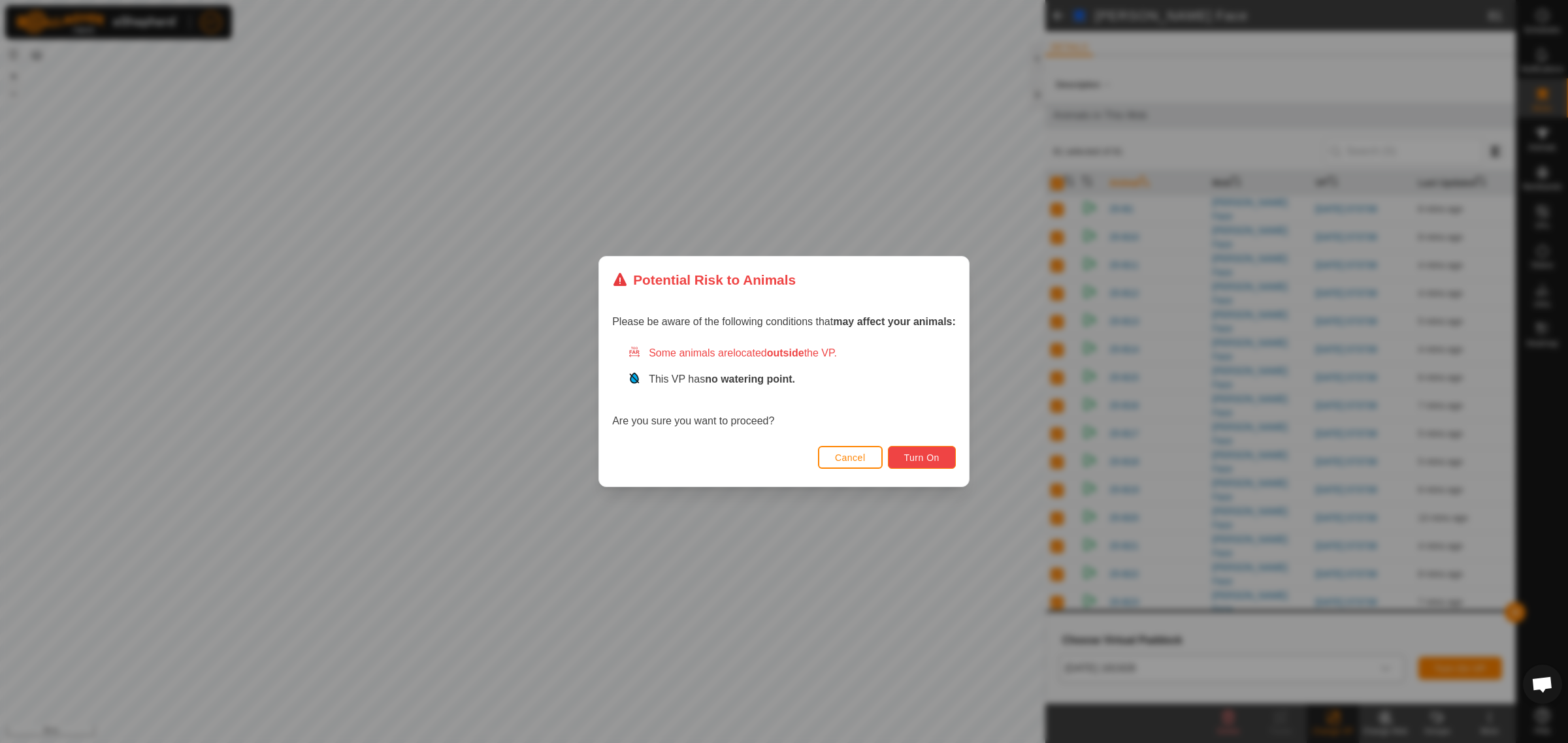
click at [918, 465] on button "Turn On" at bounding box center [921, 458] width 68 height 23
